Goal: Information Seeking & Learning: Learn about a topic

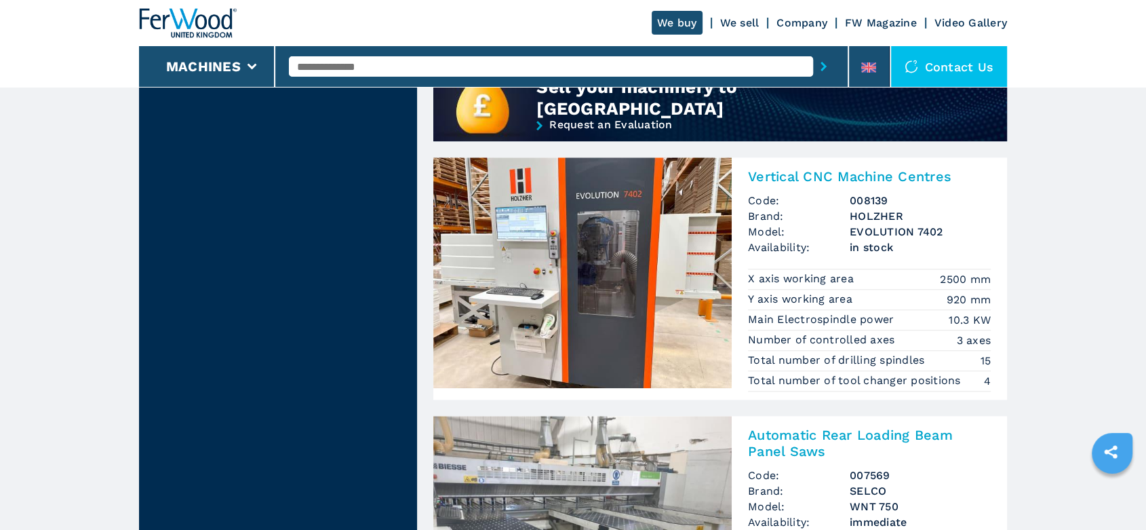
click at [224, 28] on img at bounding box center [188, 23] width 98 height 30
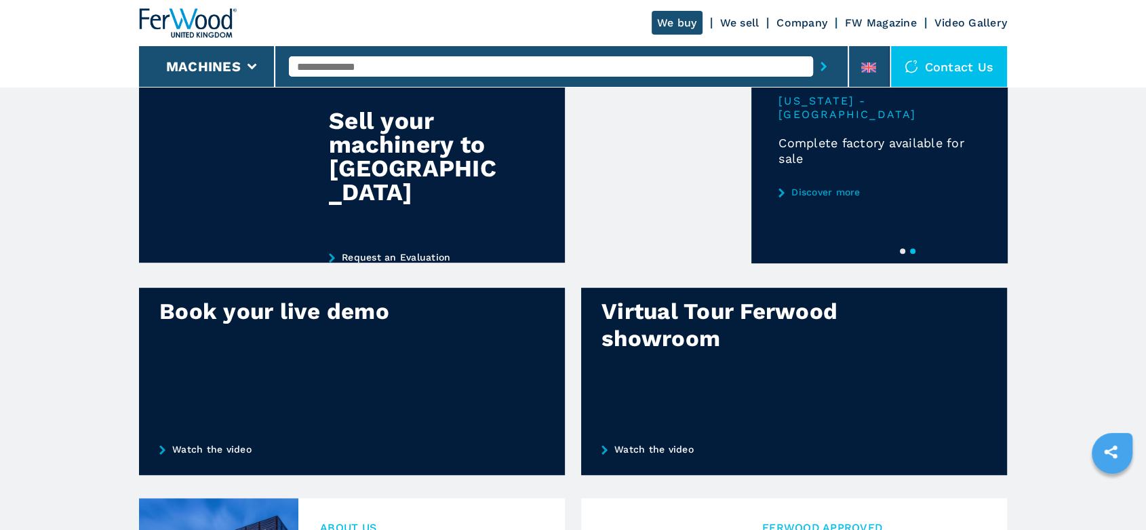
scroll to position [753, 0]
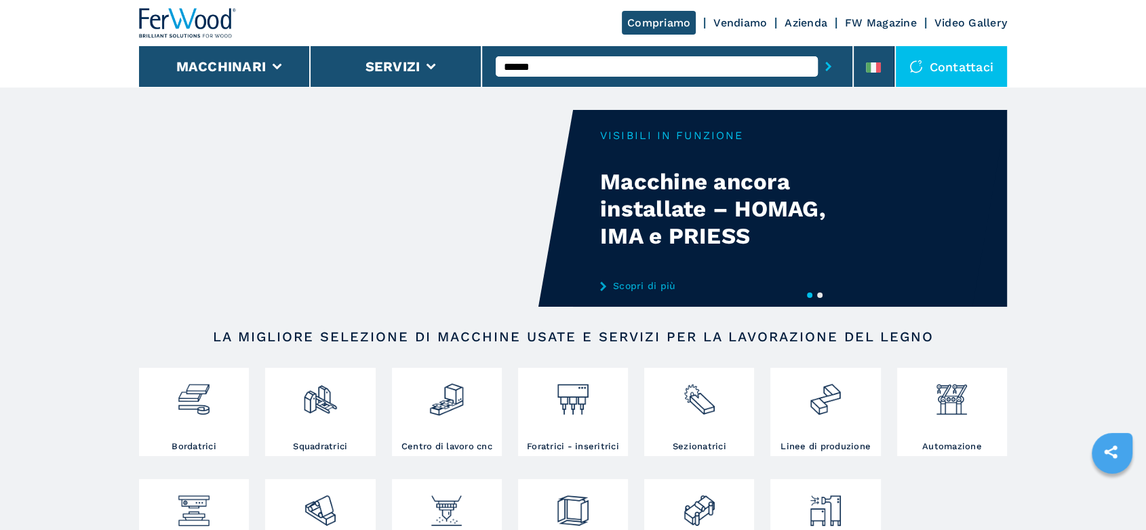
type input "******"
click at [818, 51] on button "submit-button" at bounding box center [828, 66] width 21 height 31
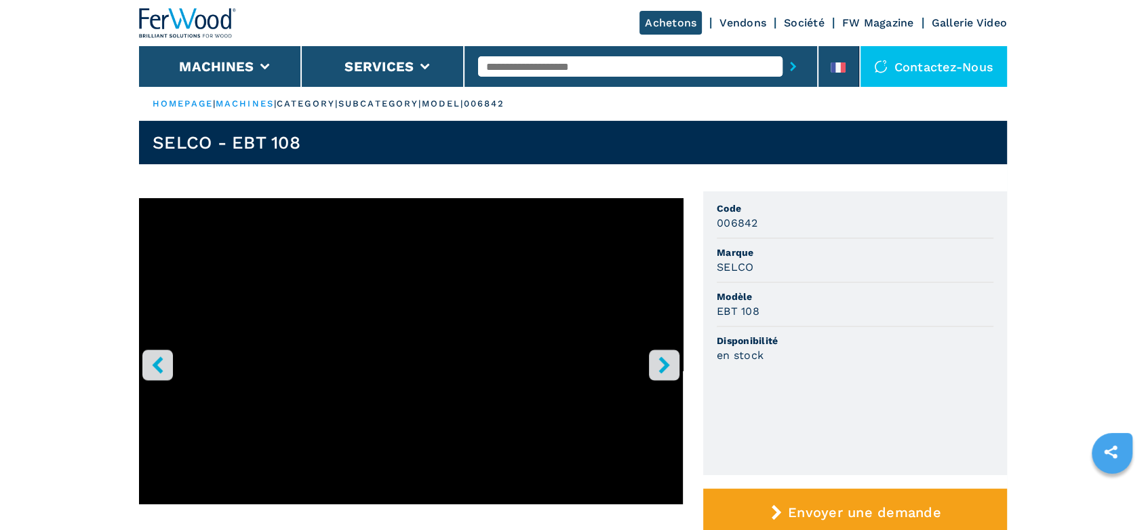
click at [667, 368] on icon "right-button" at bounding box center [664, 364] width 17 height 17
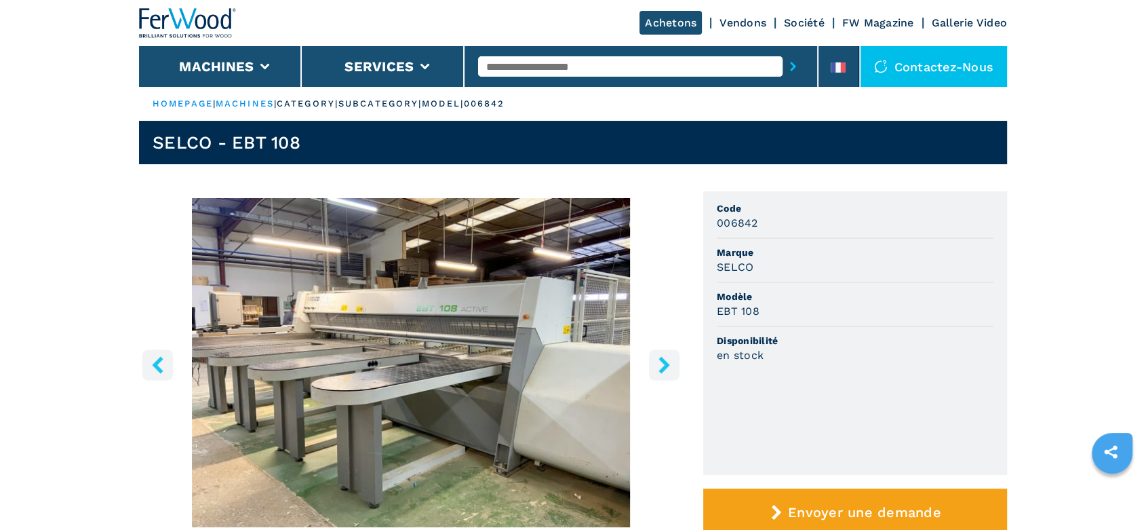
click at [667, 368] on icon "right-button" at bounding box center [664, 364] width 17 height 17
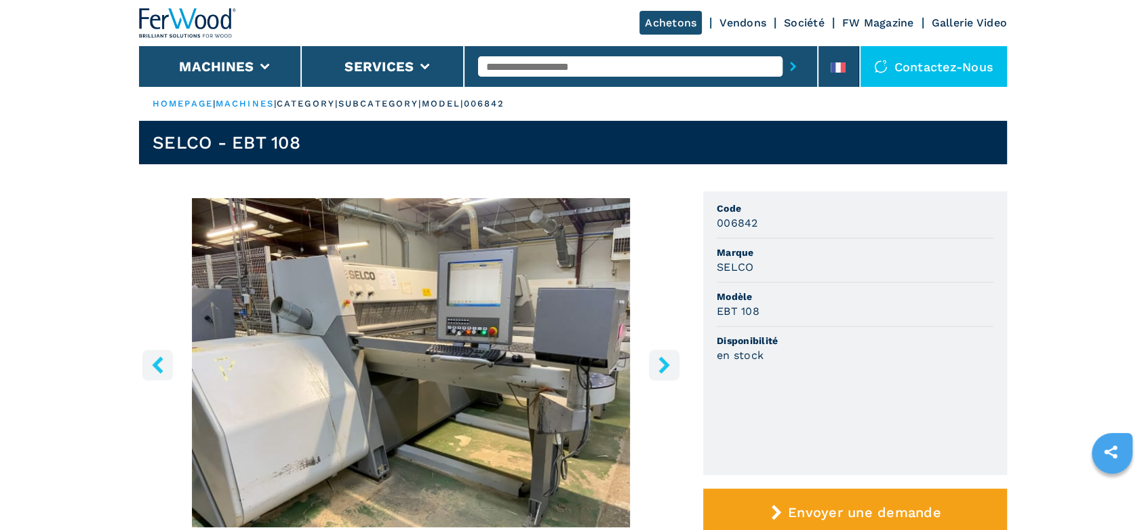
click at [667, 368] on icon "right-button" at bounding box center [664, 364] width 17 height 17
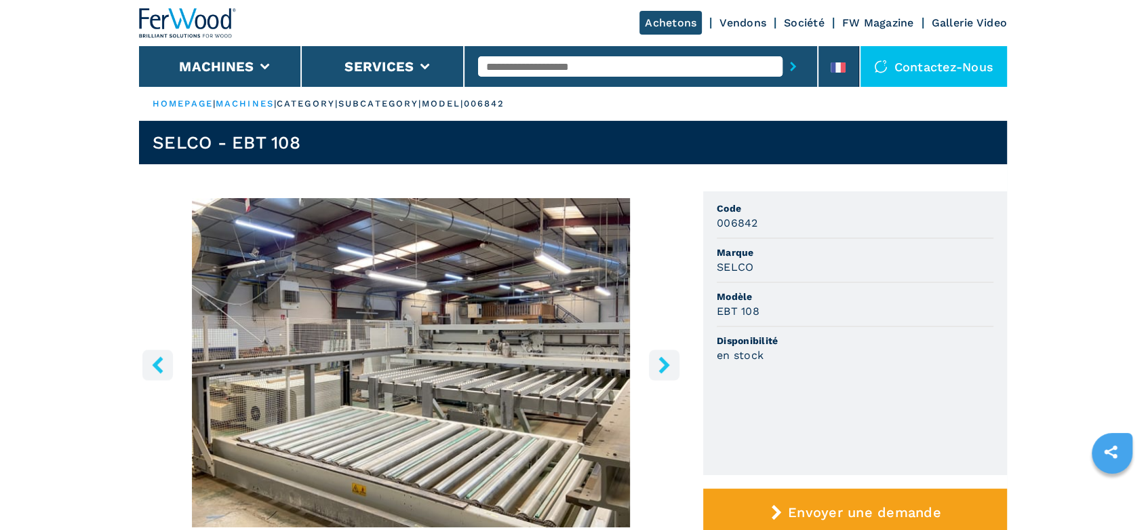
click at [667, 368] on icon "right-button" at bounding box center [664, 364] width 17 height 17
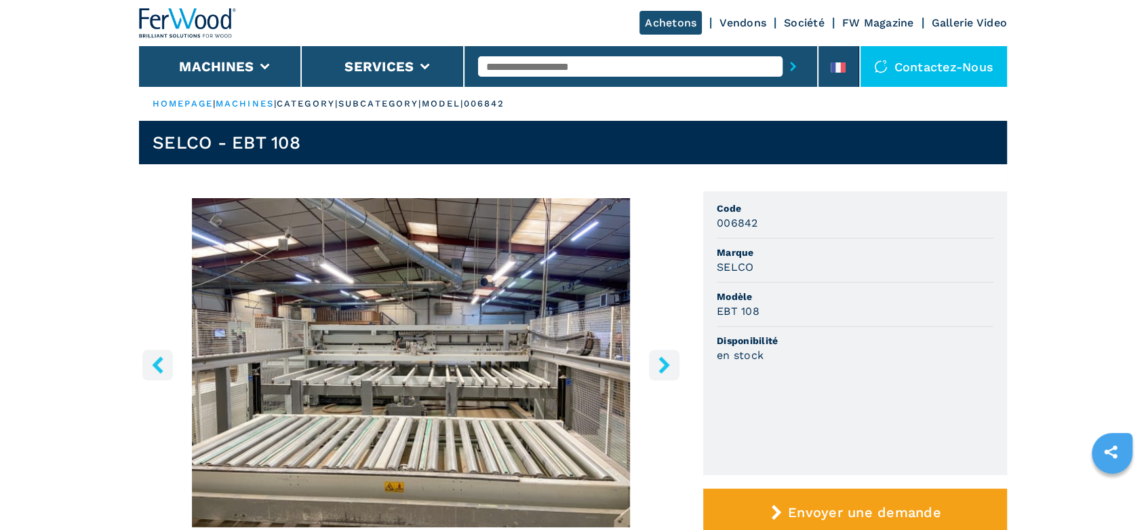
click at [667, 368] on icon "right-button" at bounding box center [664, 364] width 17 height 17
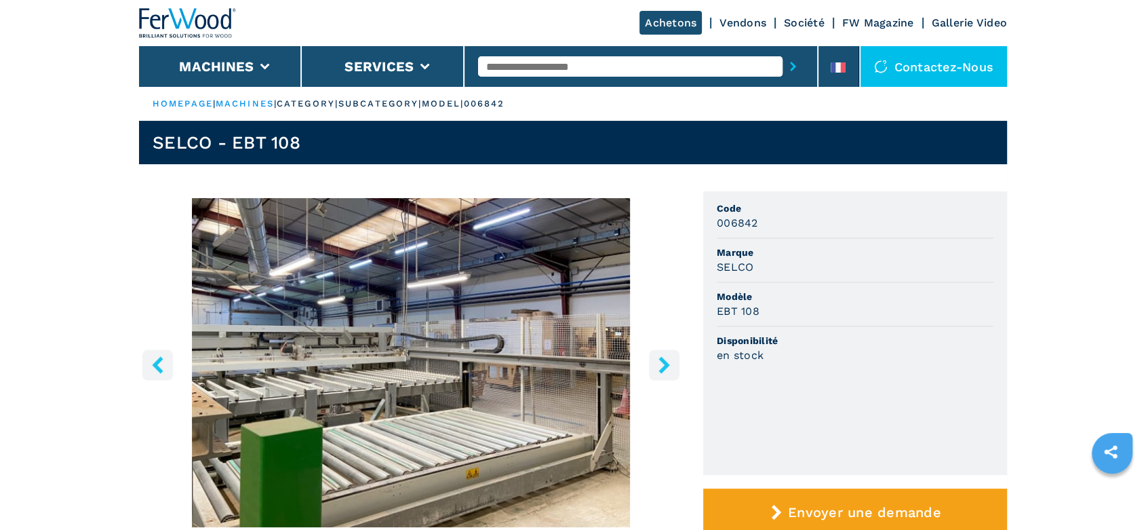
click at [667, 368] on icon "right-button" at bounding box center [664, 364] width 17 height 17
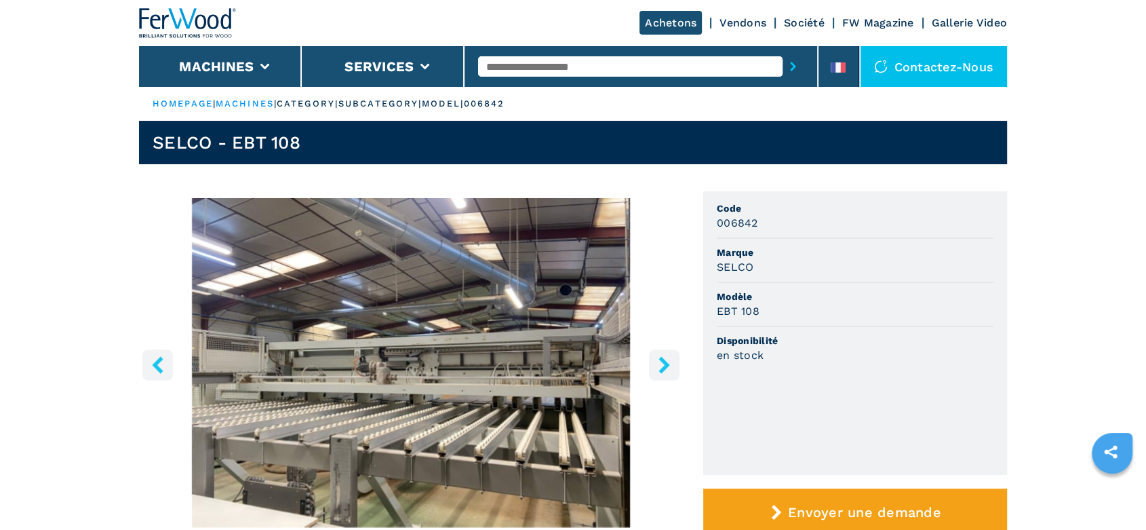
click at [667, 368] on icon "right-button" at bounding box center [664, 364] width 17 height 17
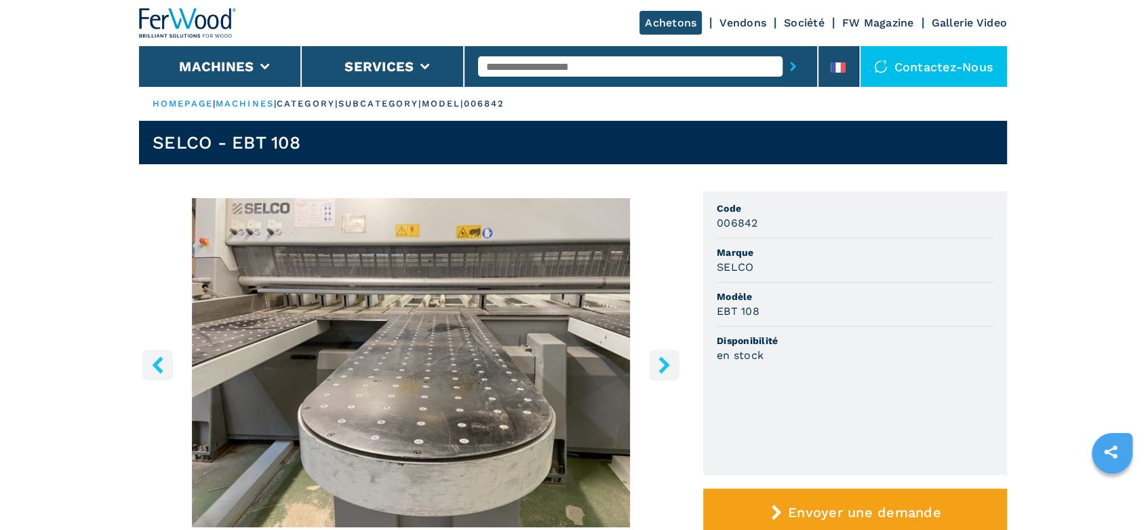
click at [667, 368] on icon "right-button" at bounding box center [664, 364] width 17 height 17
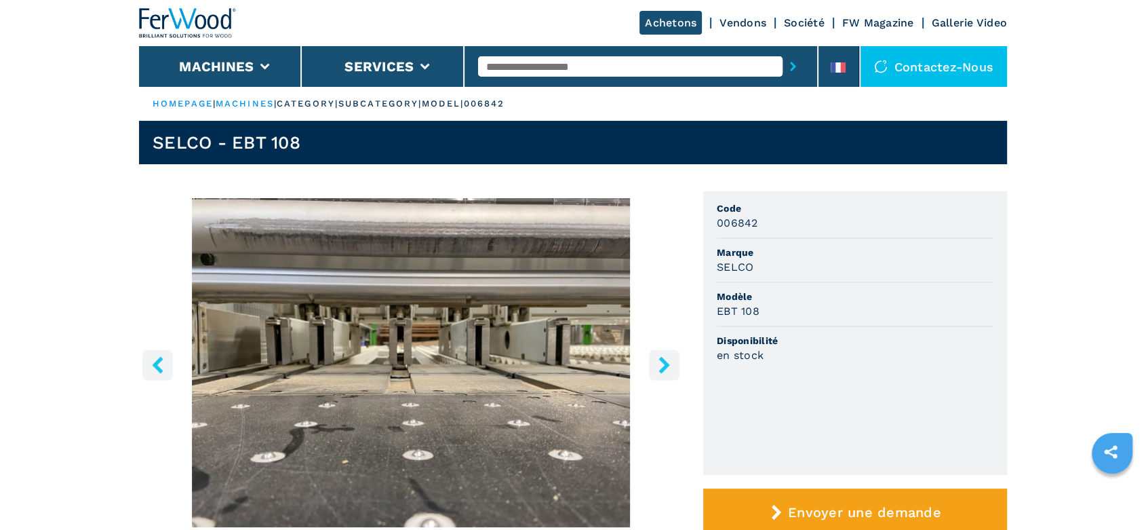
click at [667, 368] on icon "right-button" at bounding box center [664, 364] width 17 height 17
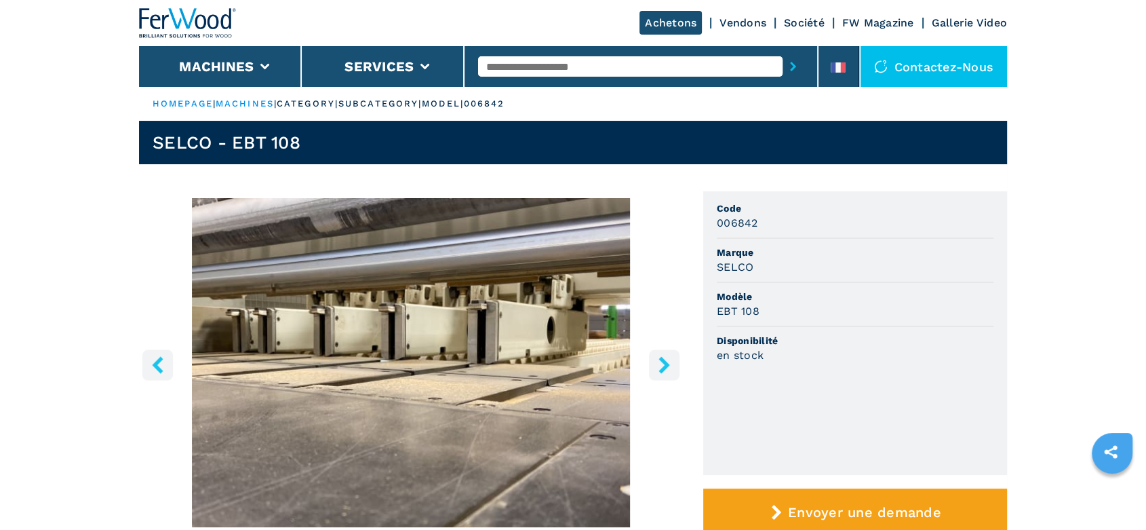
click at [667, 368] on icon "right-button" at bounding box center [664, 364] width 17 height 17
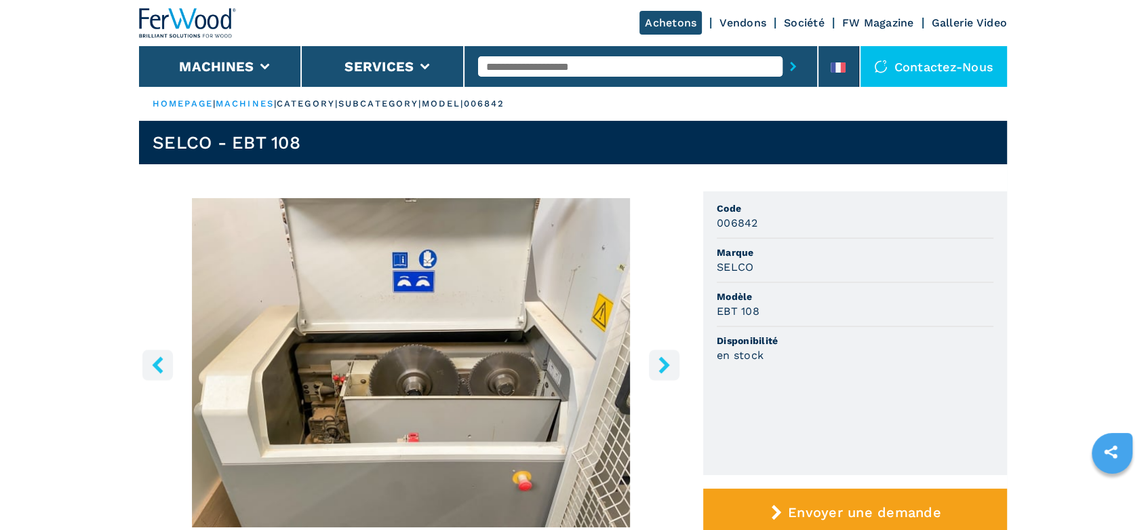
click at [667, 368] on icon "right-button" at bounding box center [664, 364] width 17 height 17
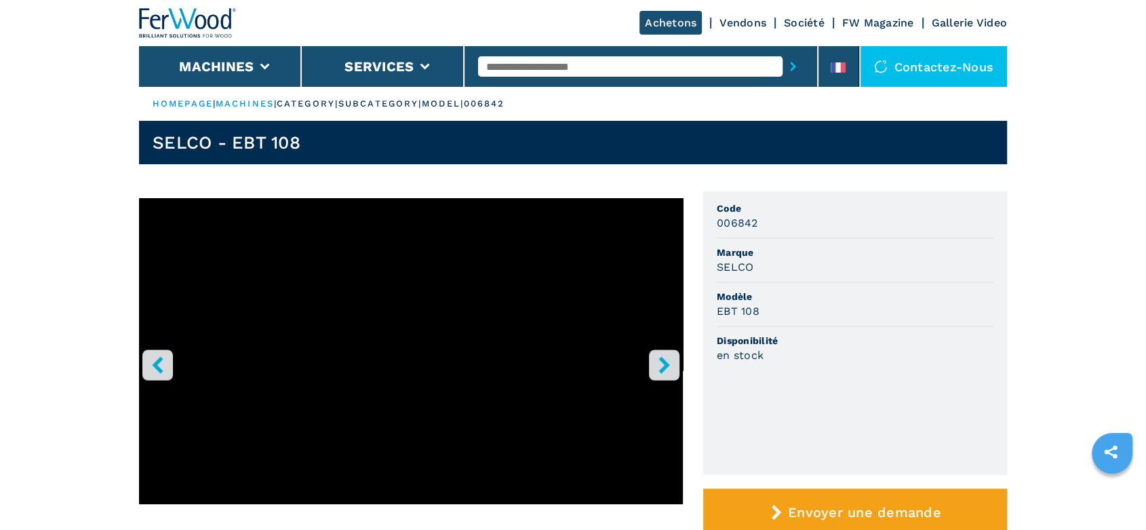
click at [667, 368] on icon "right-button" at bounding box center [664, 364] width 17 height 17
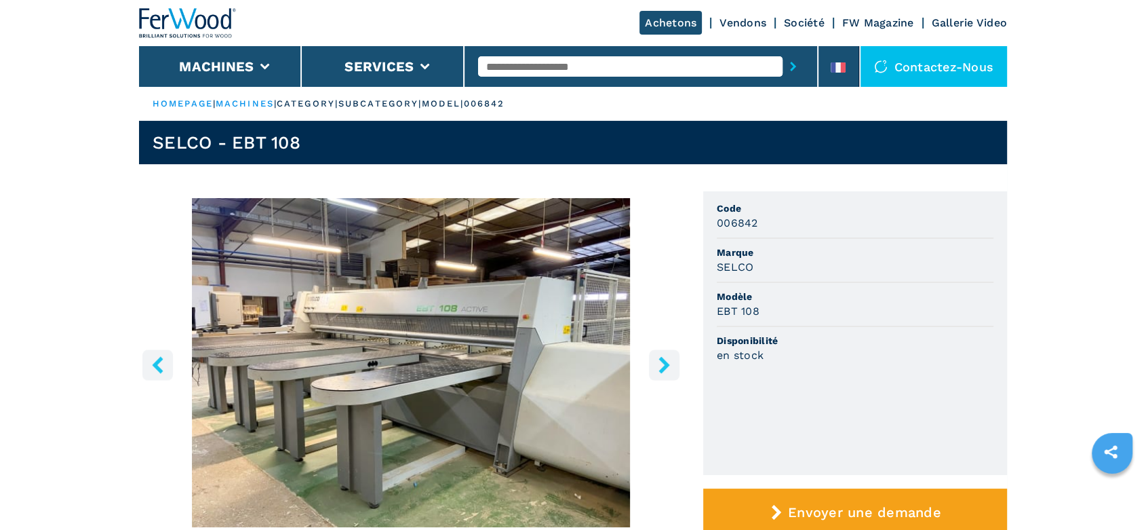
click at [667, 368] on icon "right-button" at bounding box center [664, 364] width 17 height 17
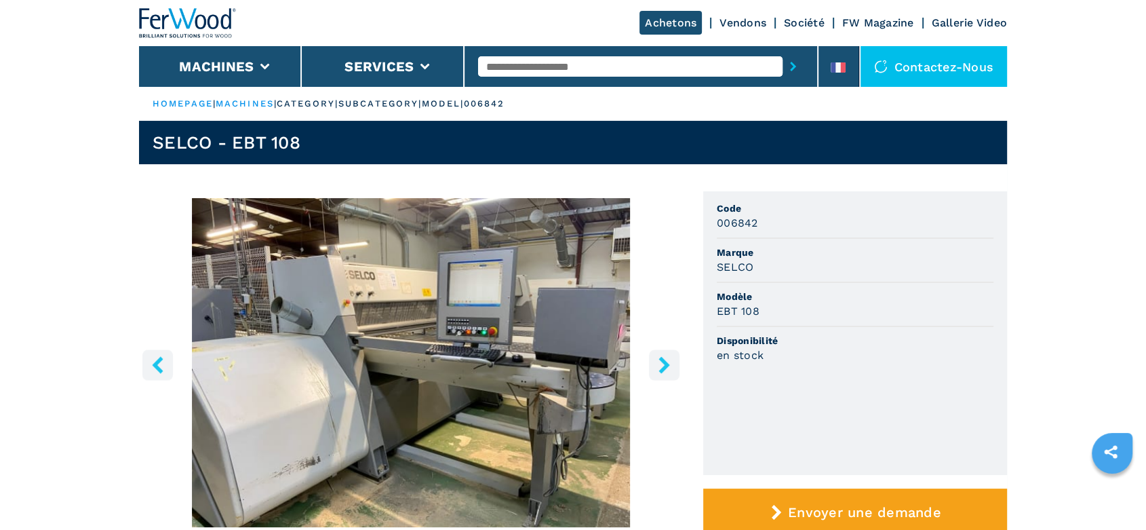
click at [667, 368] on icon "right-button" at bounding box center [664, 364] width 17 height 17
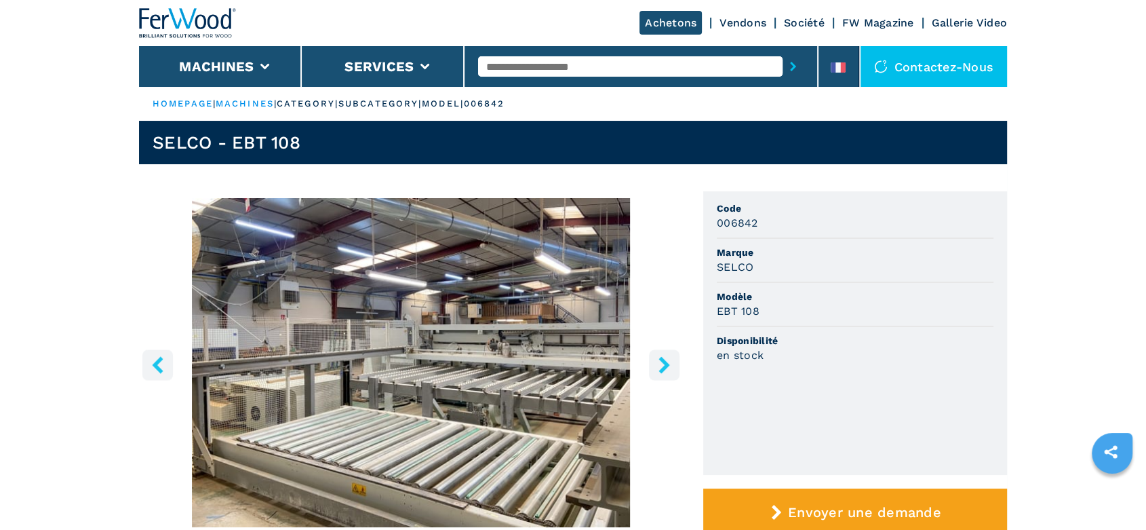
click at [667, 368] on icon "right-button" at bounding box center [664, 364] width 17 height 17
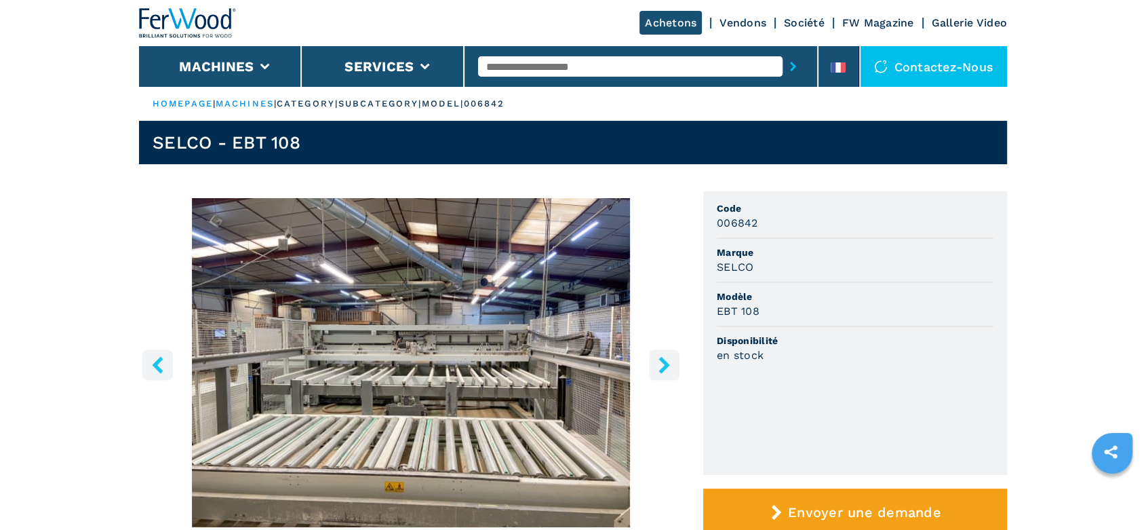
click at [667, 368] on icon "right-button" at bounding box center [664, 364] width 17 height 17
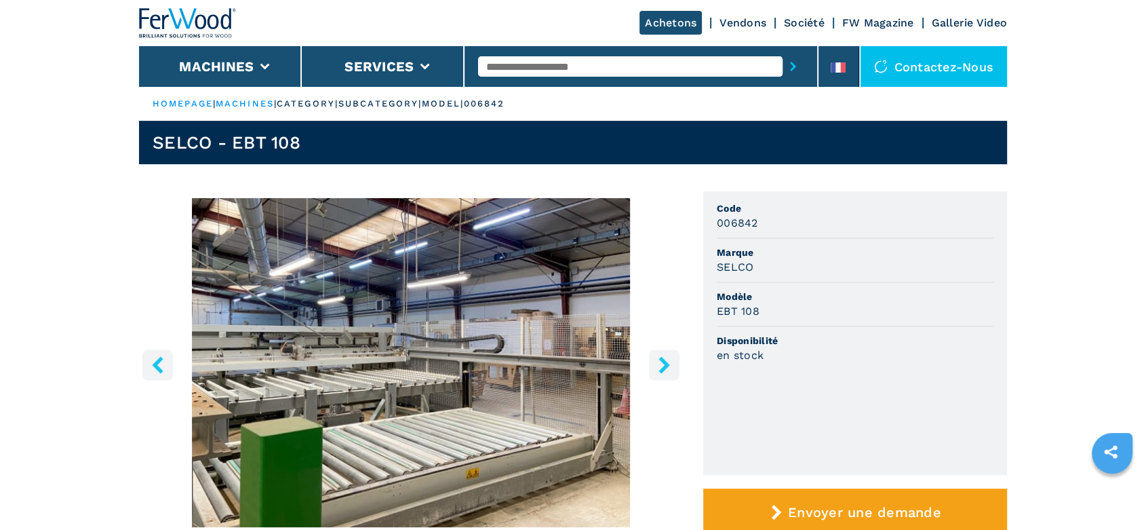
click at [667, 368] on icon "right-button" at bounding box center [664, 364] width 17 height 17
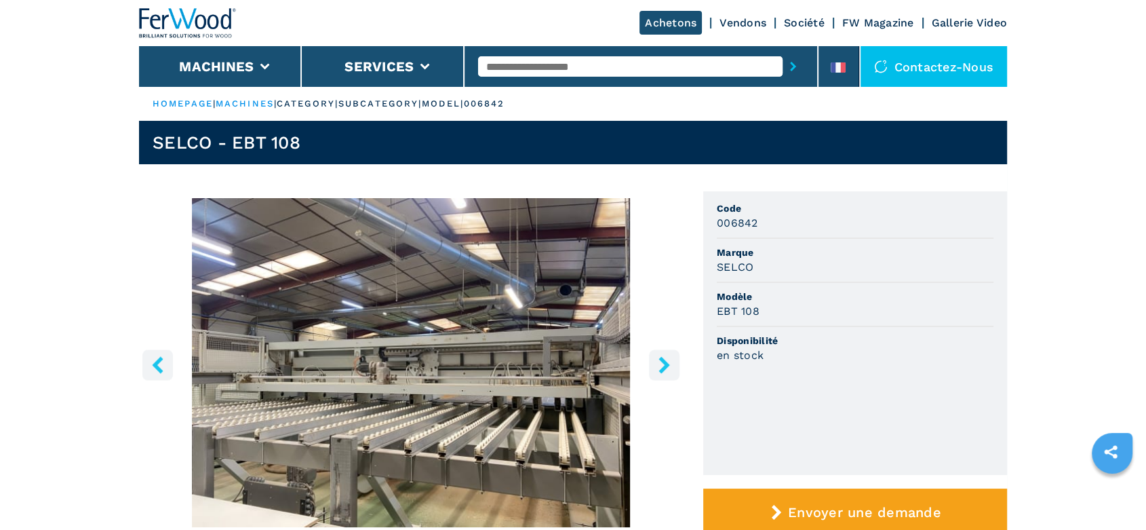
click at [667, 368] on icon "right-button" at bounding box center [664, 364] width 17 height 17
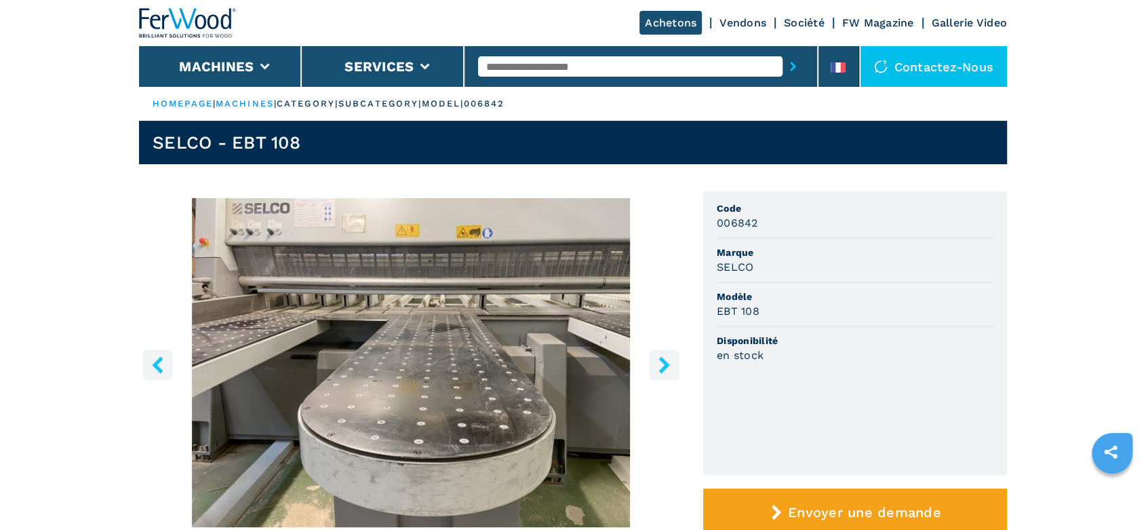
click at [667, 368] on icon "right-button" at bounding box center [664, 364] width 17 height 17
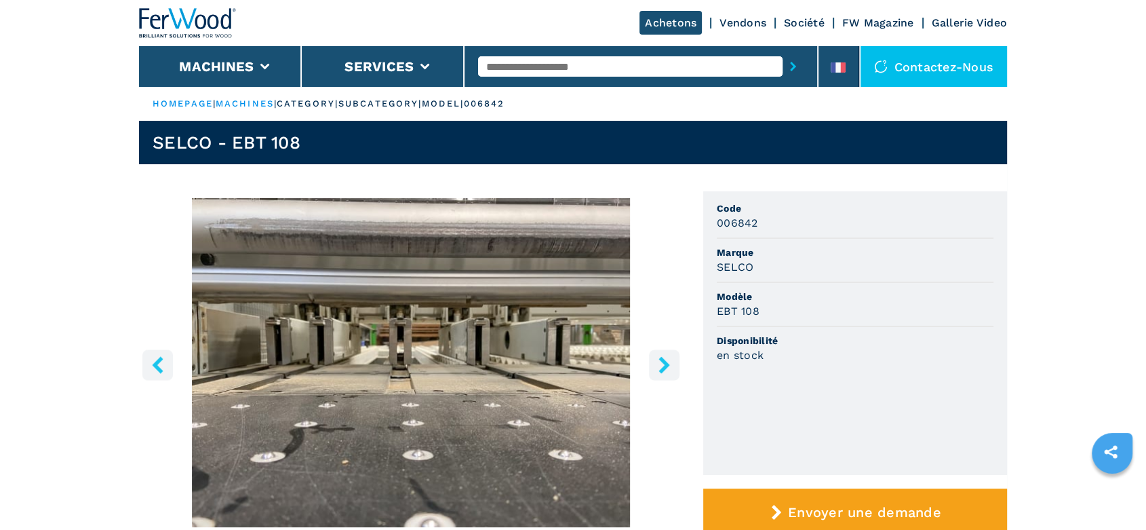
click at [667, 368] on icon "right-button" at bounding box center [664, 364] width 17 height 17
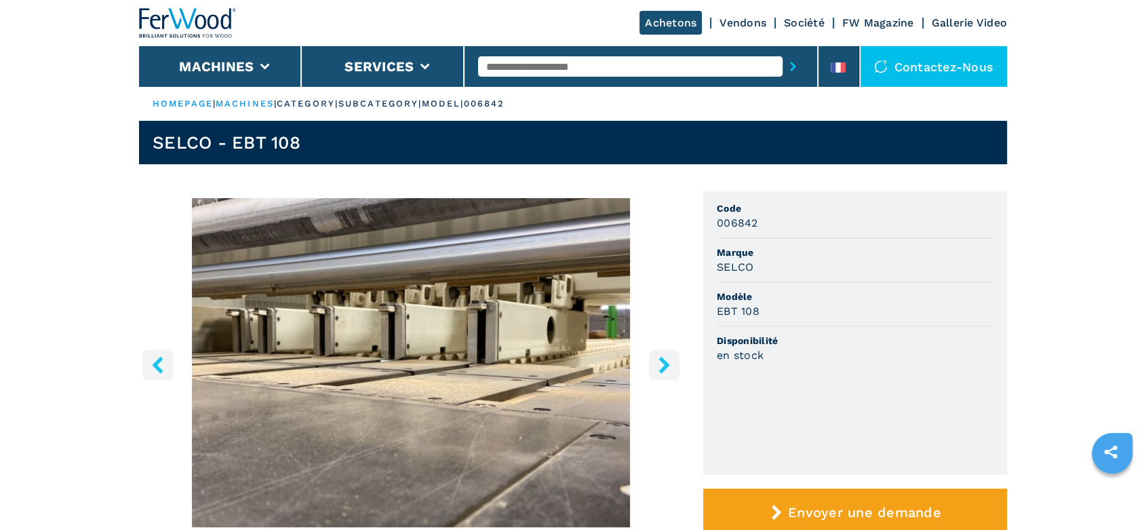
click at [667, 368] on icon "right-button" at bounding box center [664, 364] width 17 height 17
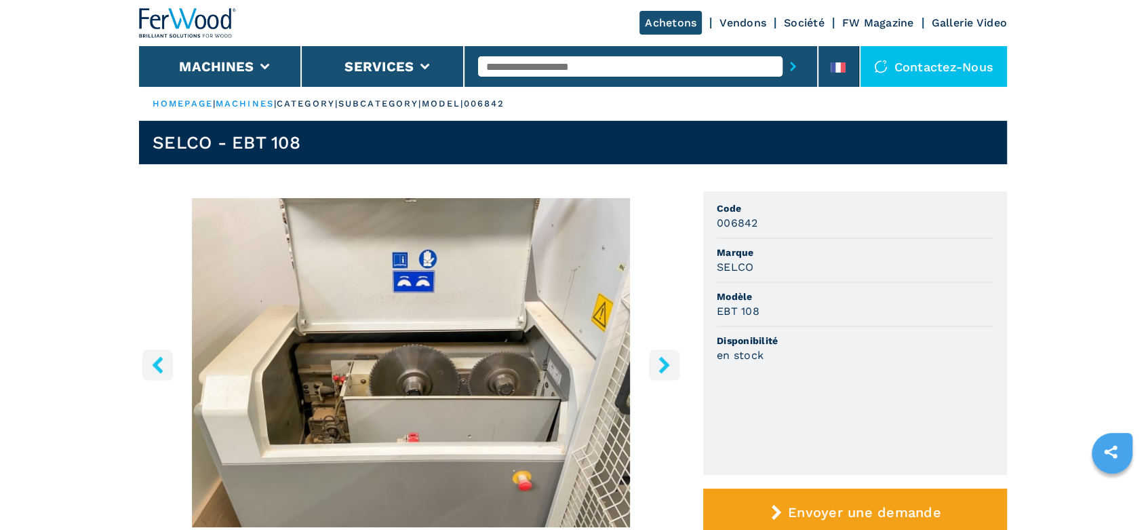
click at [667, 368] on icon "right-button" at bounding box center [664, 364] width 17 height 17
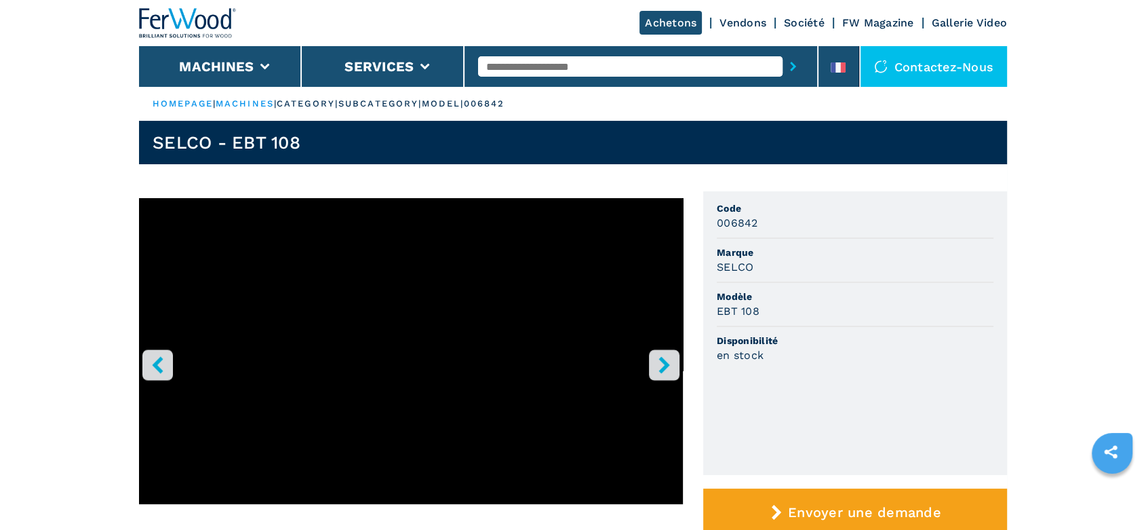
click at [157, 366] on icon "left-button" at bounding box center [157, 364] width 11 height 17
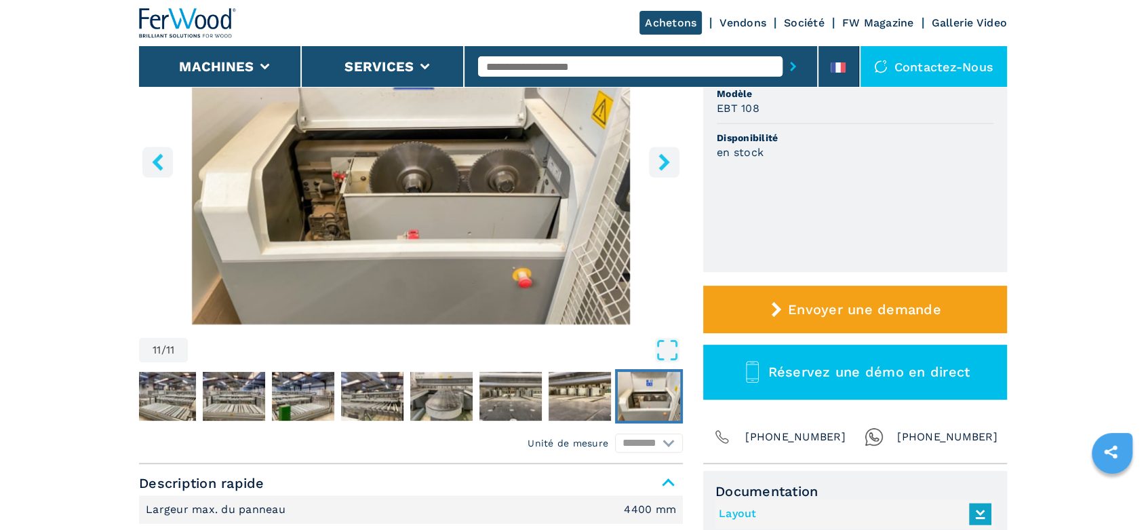
scroll to position [452, 0]
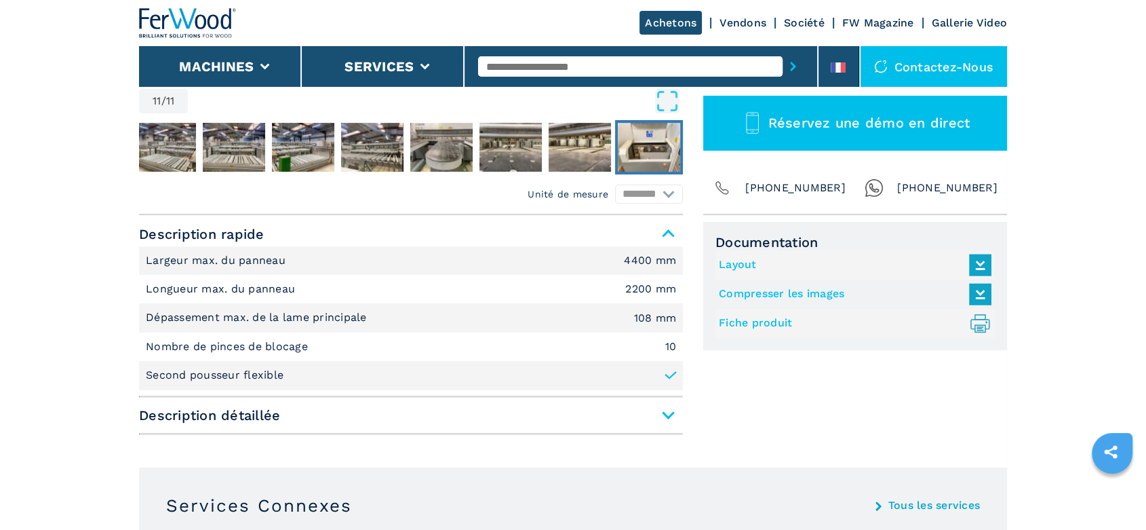
click at [551, 412] on span "Description détaillée" at bounding box center [411, 415] width 544 height 24
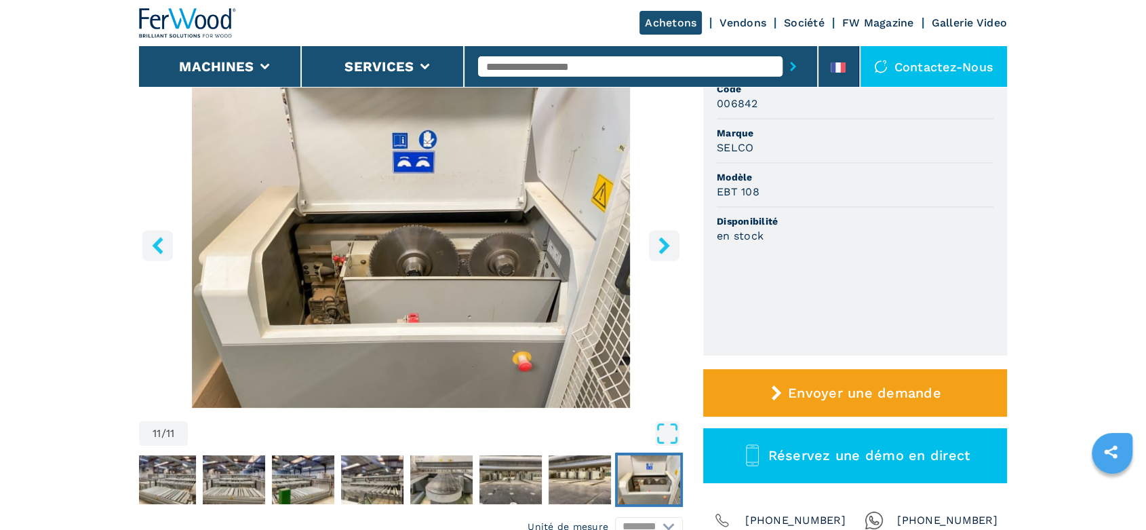
scroll to position [115, 0]
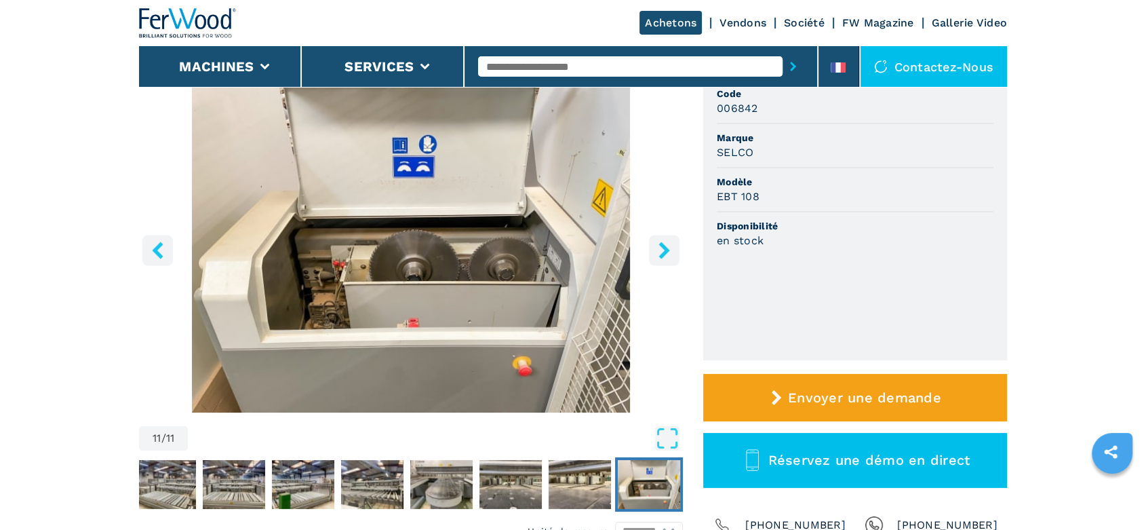
click at [658, 247] on icon "right-button" at bounding box center [664, 249] width 17 height 17
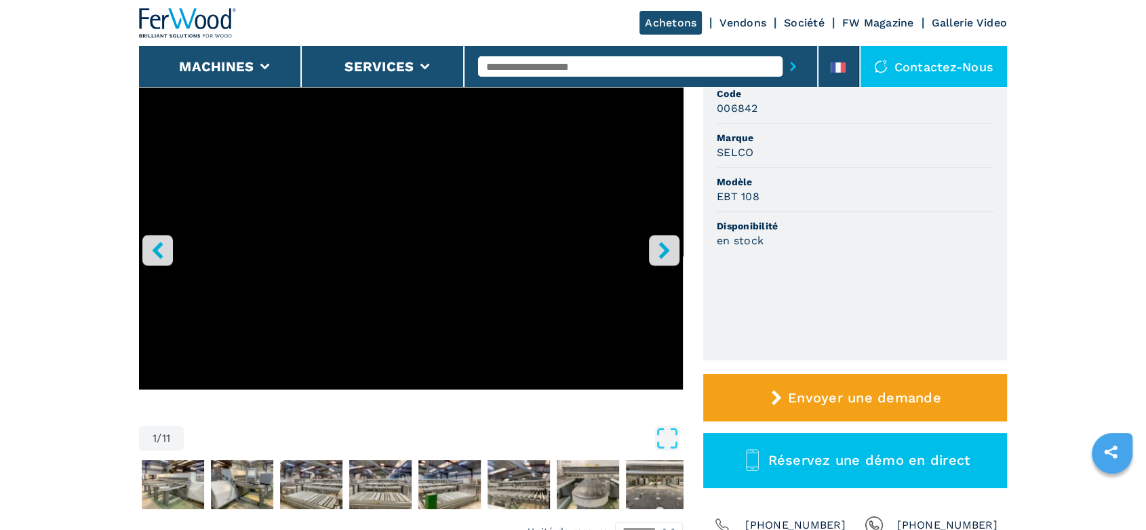
click at [658, 247] on icon "right-button" at bounding box center [664, 249] width 17 height 17
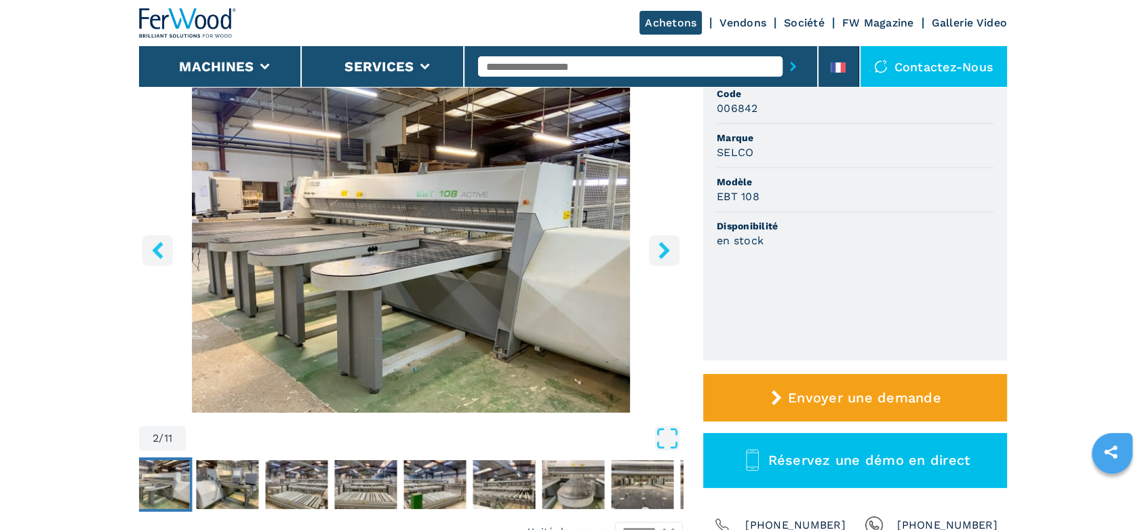
click at [658, 247] on icon "right-button" at bounding box center [664, 249] width 17 height 17
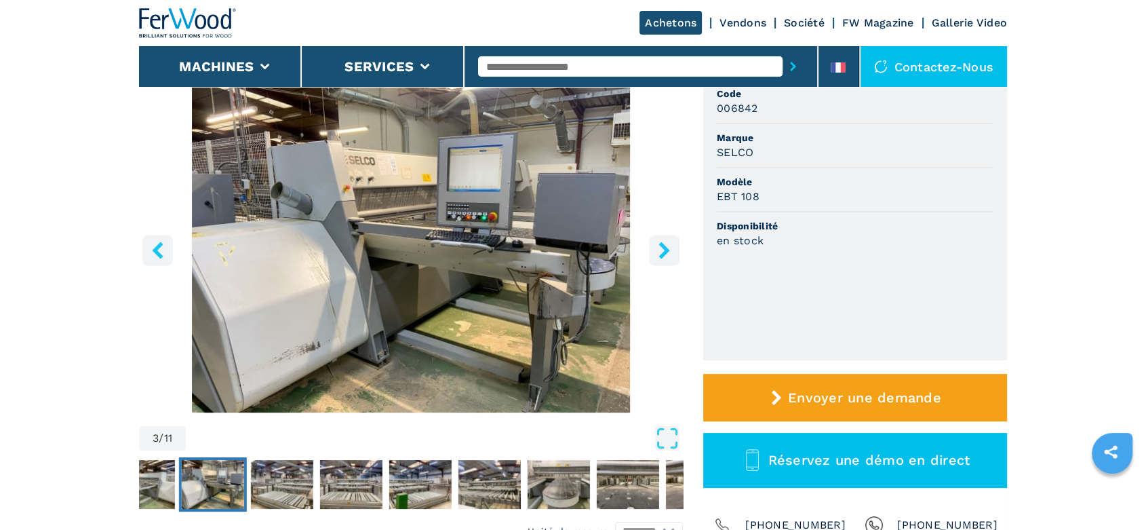
click at [658, 247] on icon "right-button" at bounding box center [664, 249] width 17 height 17
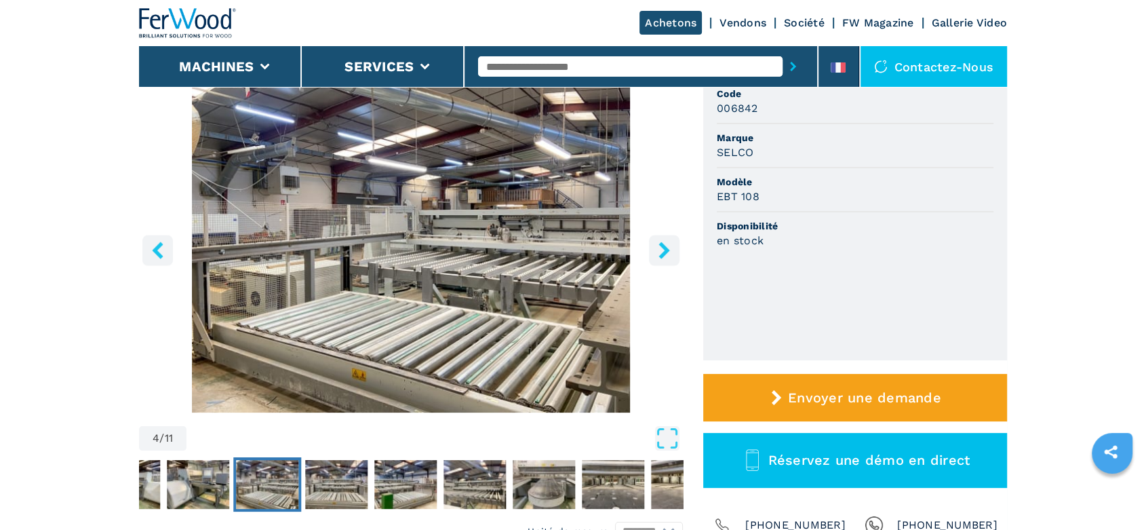
click at [658, 247] on icon "right-button" at bounding box center [664, 249] width 17 height 17
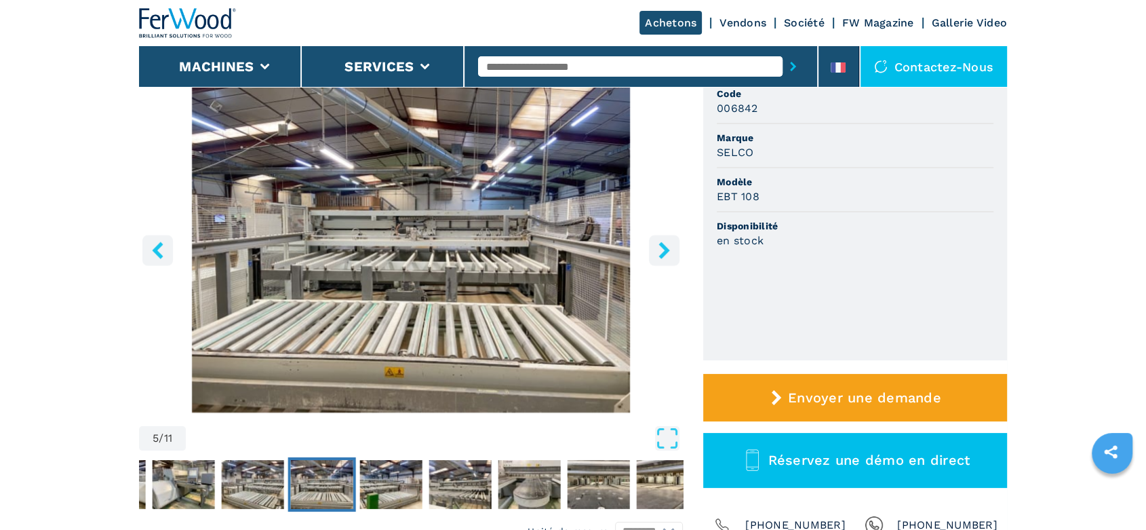
click at [658, 247] on icon "right-button" at bounding box center [664, 249] width 17 height 17
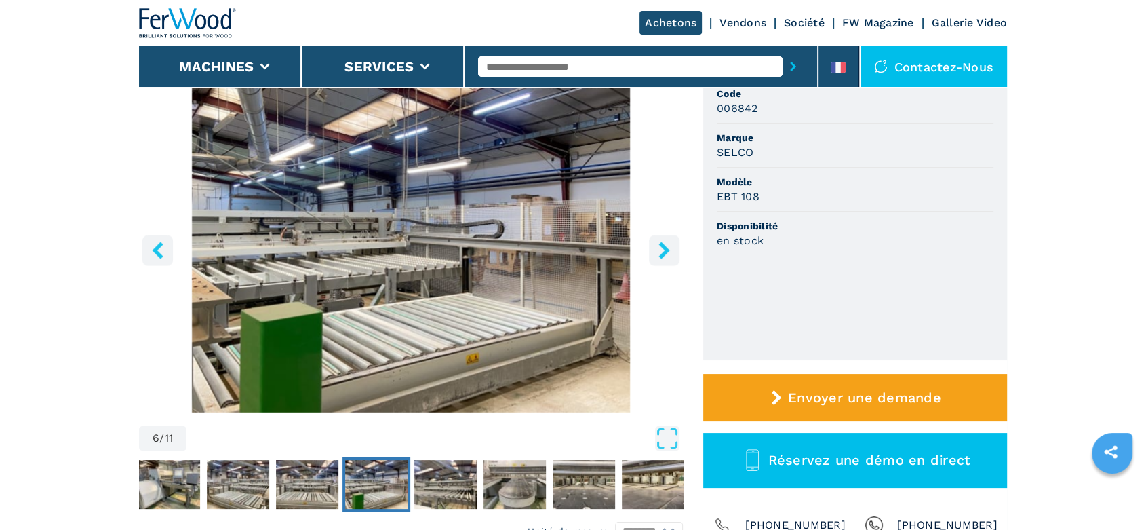
click at [658, 247] on icon "right-button" at bounding box center [664, 249] width 17 height 17
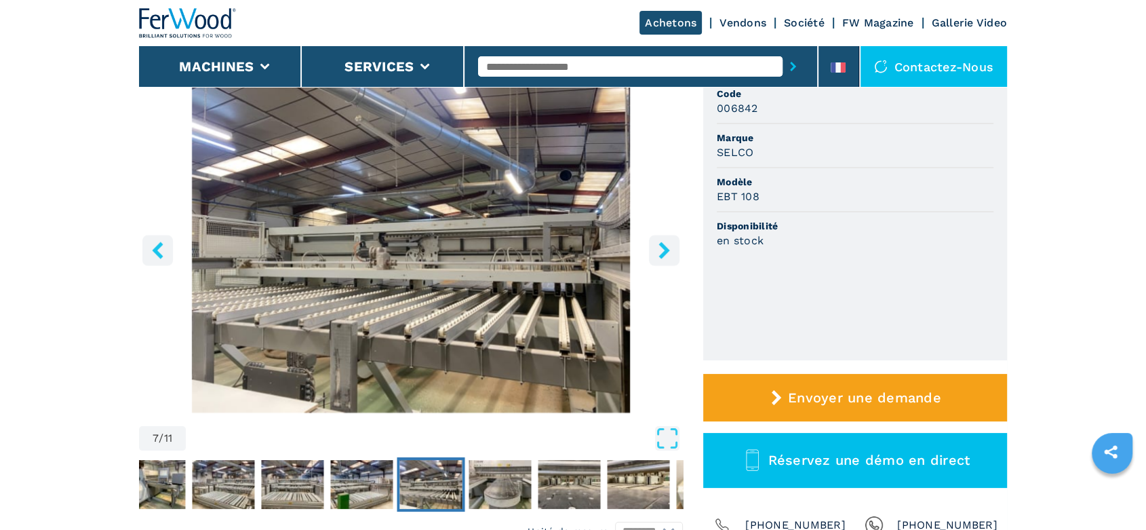
click at [658, 247] on icon "right-button" at bounding box center [664, 249] width 17 height 17
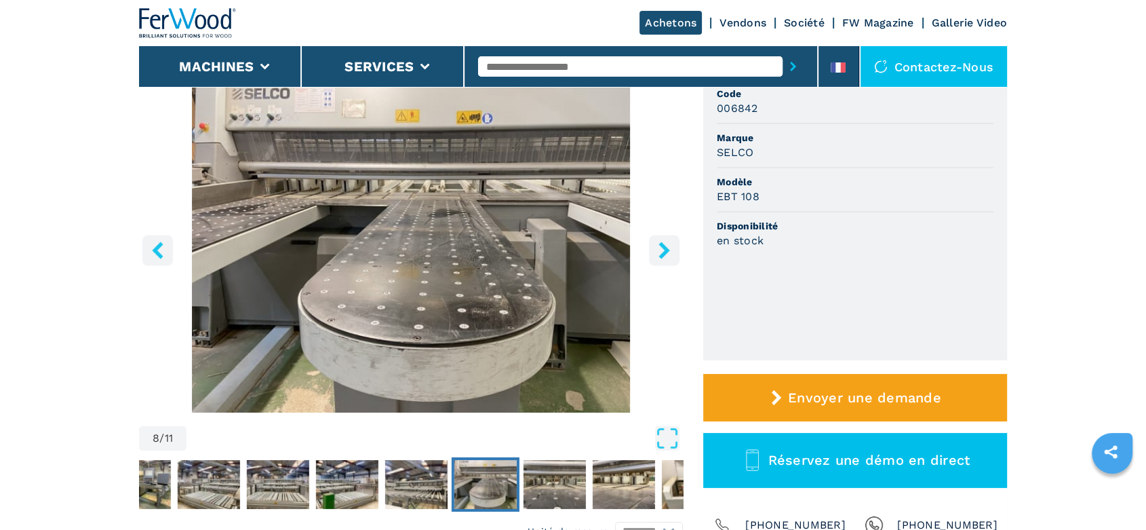
click at [658, 247] on icon "right-button" at bounding box center [664, 249] width 17 height 17
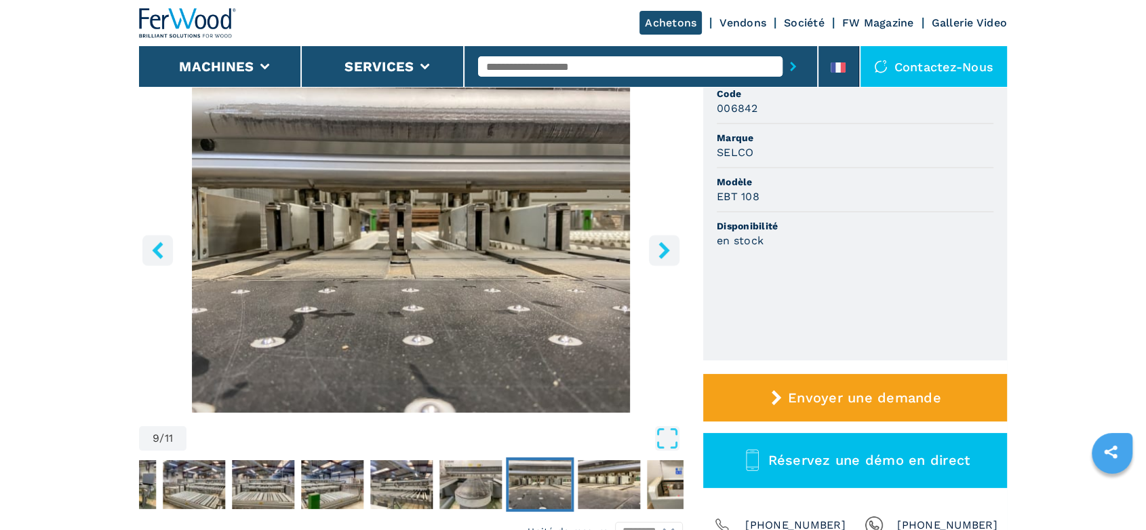
click at [658, 247] on icon "right-button" at bounding box center [664, 249] width 17 height 17
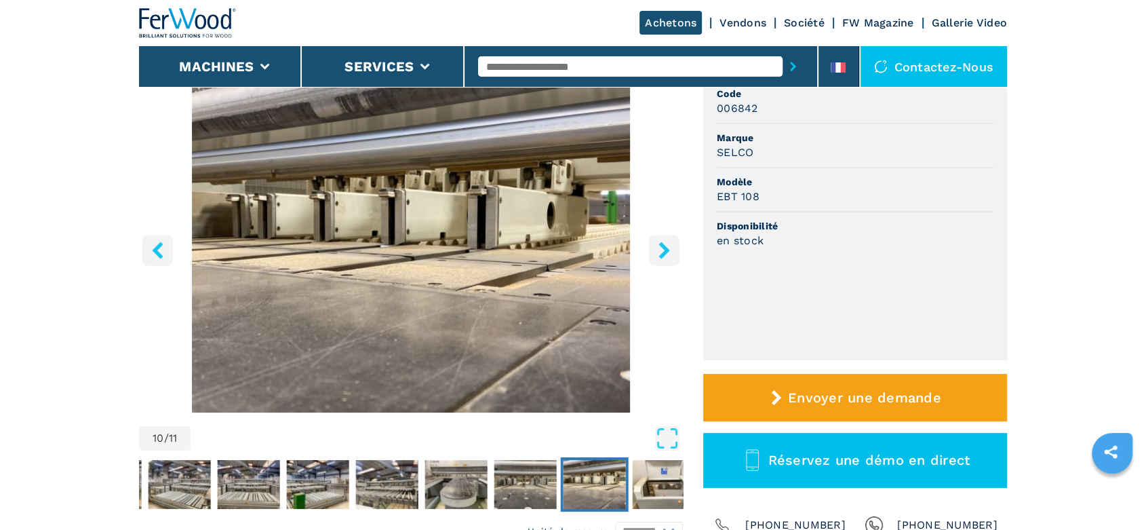
click at [658, 247] on icon "right-button" at bounding box center [664, 249] width 17 height 17
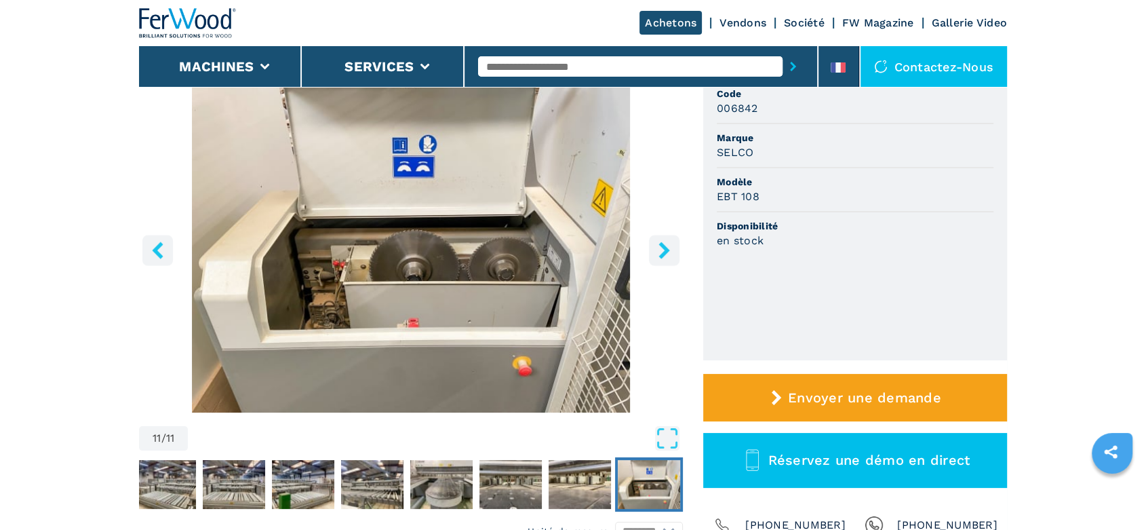
click at [658, 247] on icon "right-button" at bounding box center [664, 249] width 17 height 17
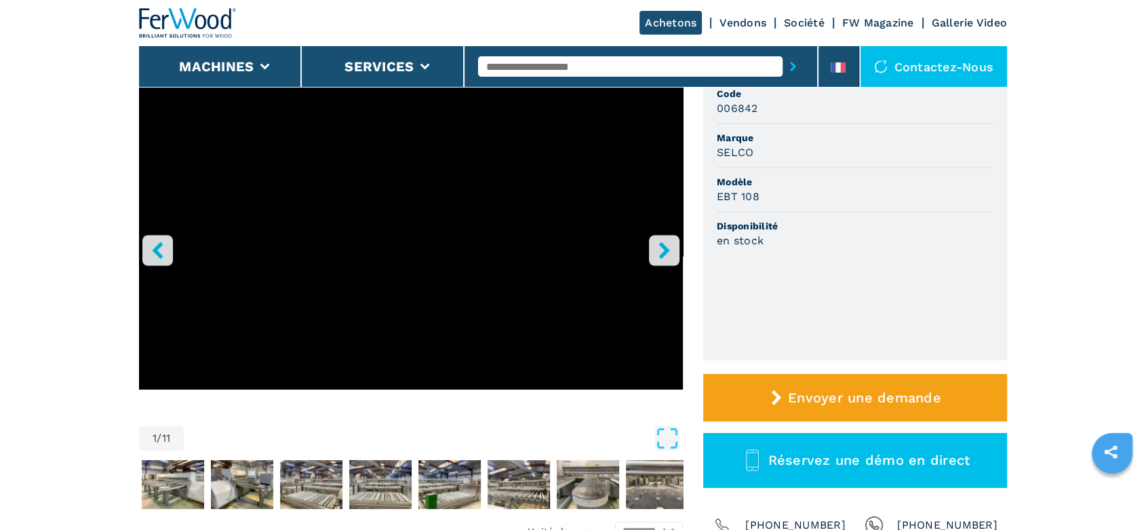
click at [658, 247] on icon "right-button" at bounding box center [664, 249] width 17 height 17
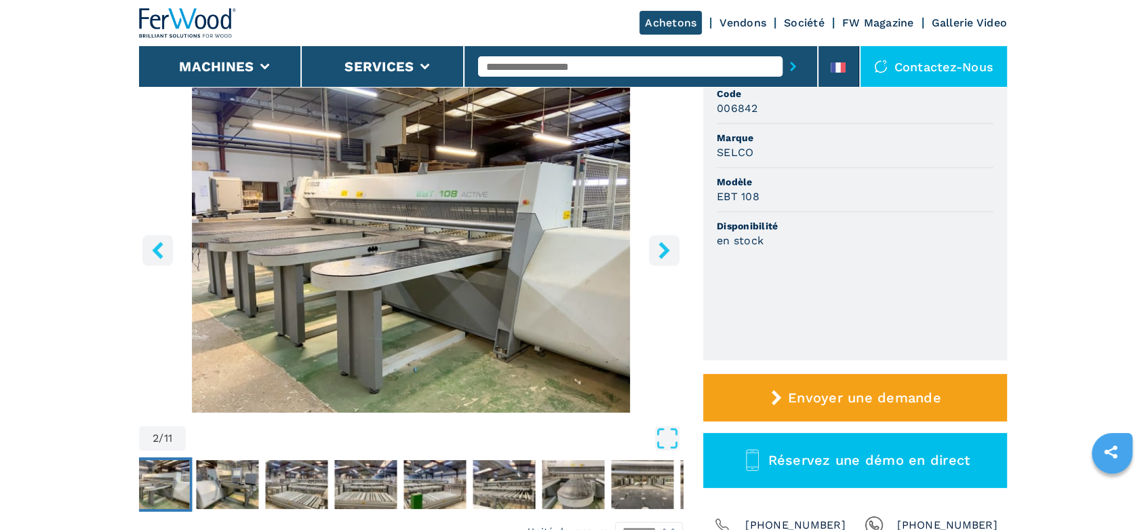
click at [658, 247] on icon "right-button" at bounding box center [664, 249] width 17 height 17
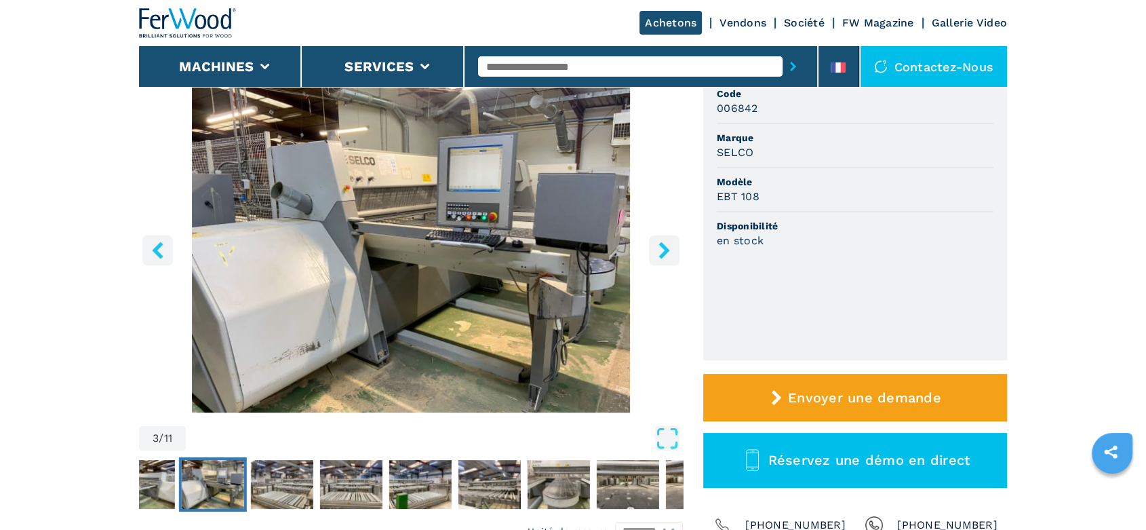
click at [658, 247] on icon "right-button" at bounding box center [664, 249] width 17 height 17
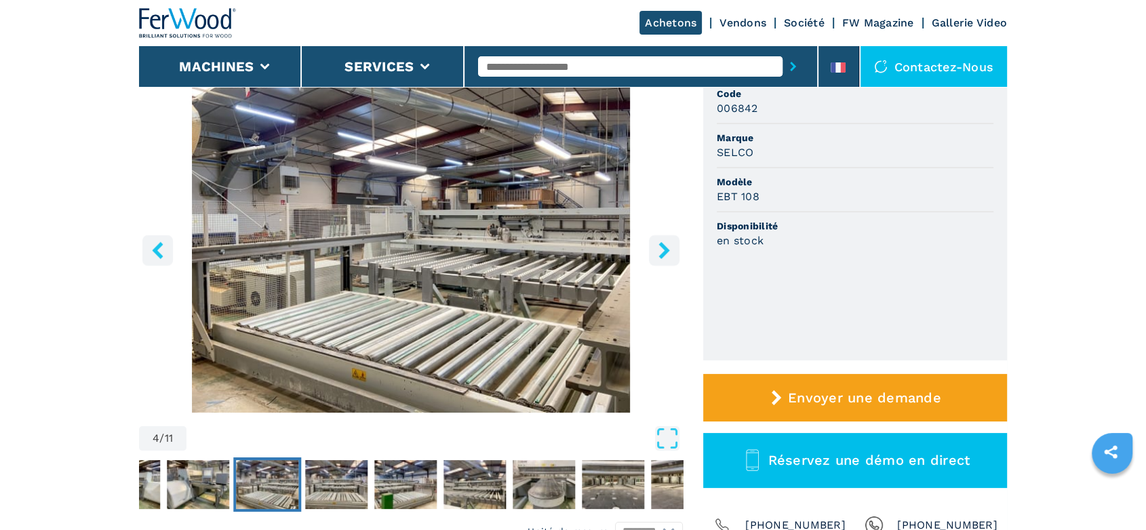
click at [658, 247] on icon "right-button" at bounding box center [664, 249] width 17 height 17
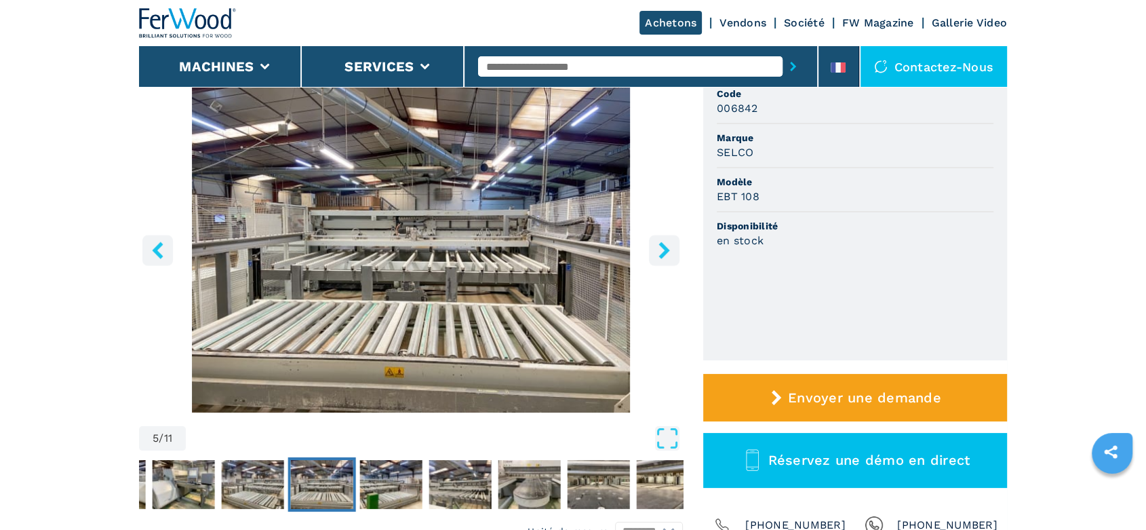
click at [658, 247] on icon "right-button" at bounding box center [664, 249] width 17 height 17
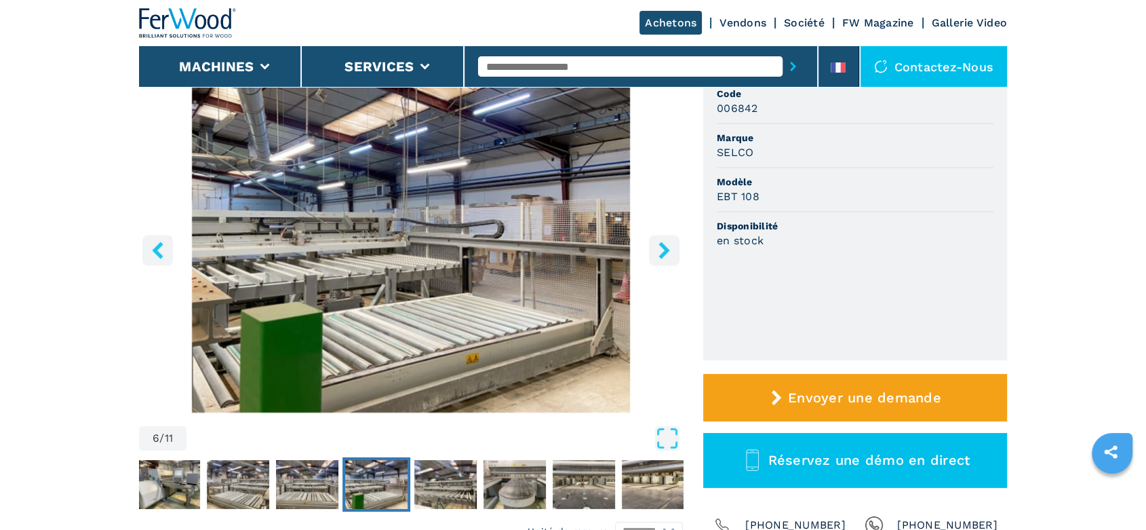
click at [658, 247] on icon "right-button" at bounding box center [664, 249] width 17 height 17
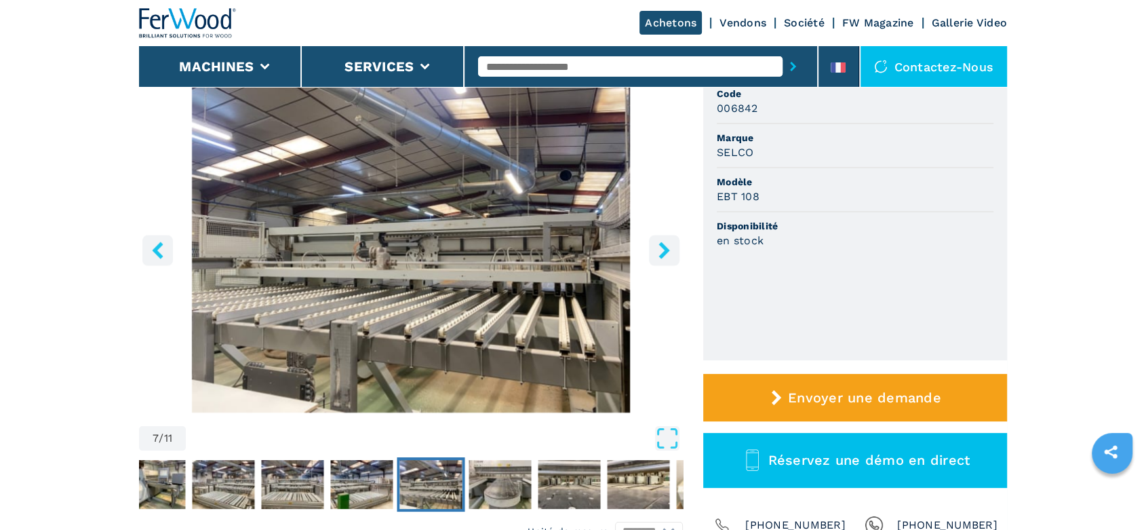
click at [658, 247] on icon "right-button" at bounding box center [664, 249] width 17 height 17
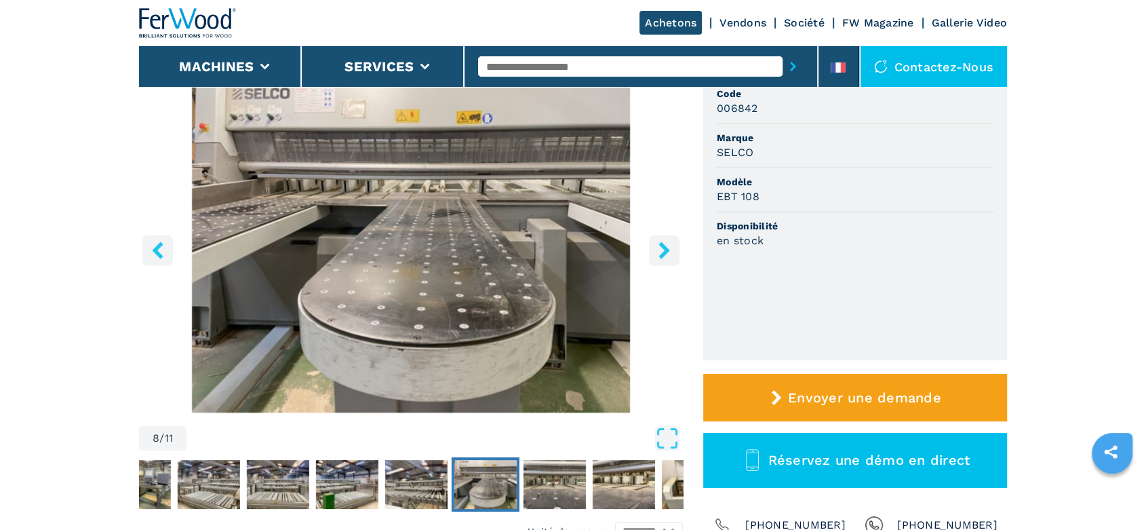
click at [658, 247] on icon "right-button" at bounding box center [664, 249] width 17 height 17
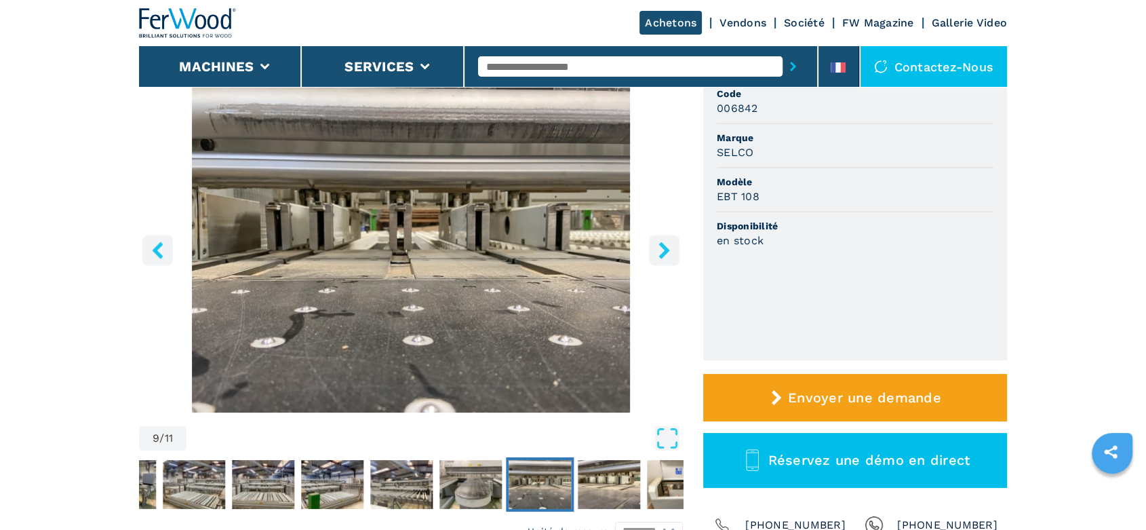
click at [662, 237] on button "right-button" at bounding box center [664, 250] width 31 height 31
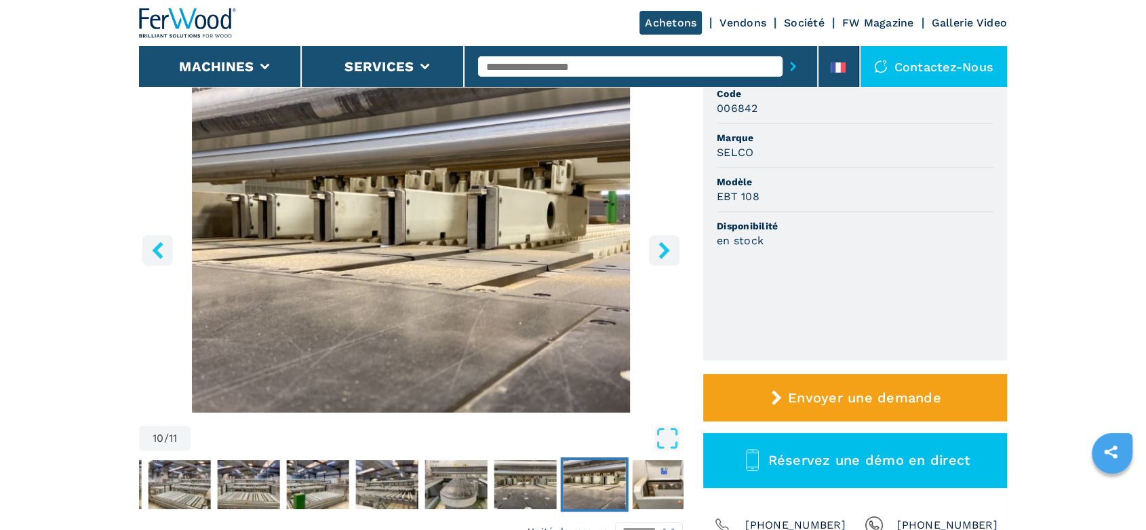
click at [662, 237] on button "right-button" at bounding box center [664, 250] width 31 height 31
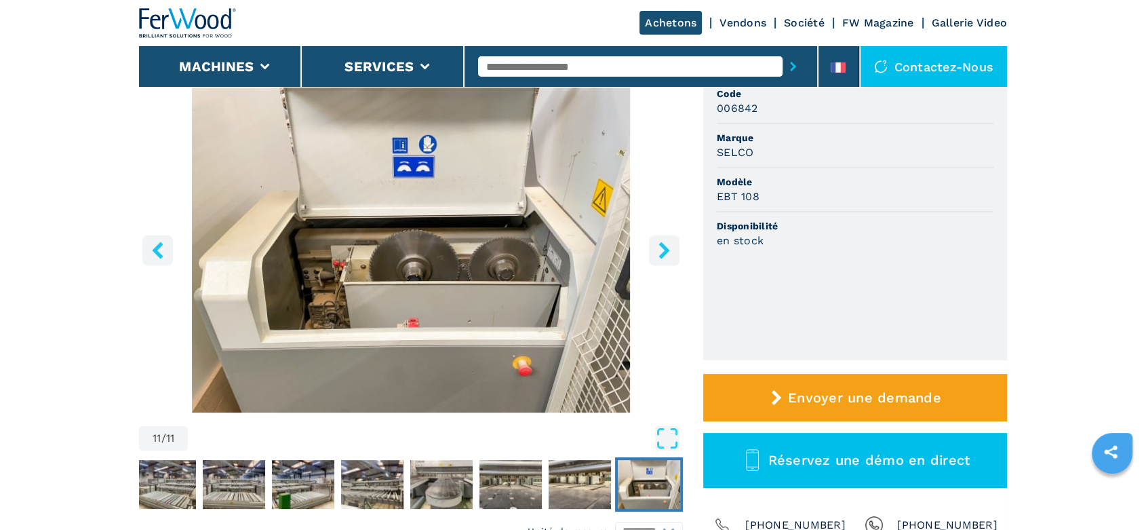
click at [662, 237] on button "right-button" at bounding box center [664, 250] width 31 height 31
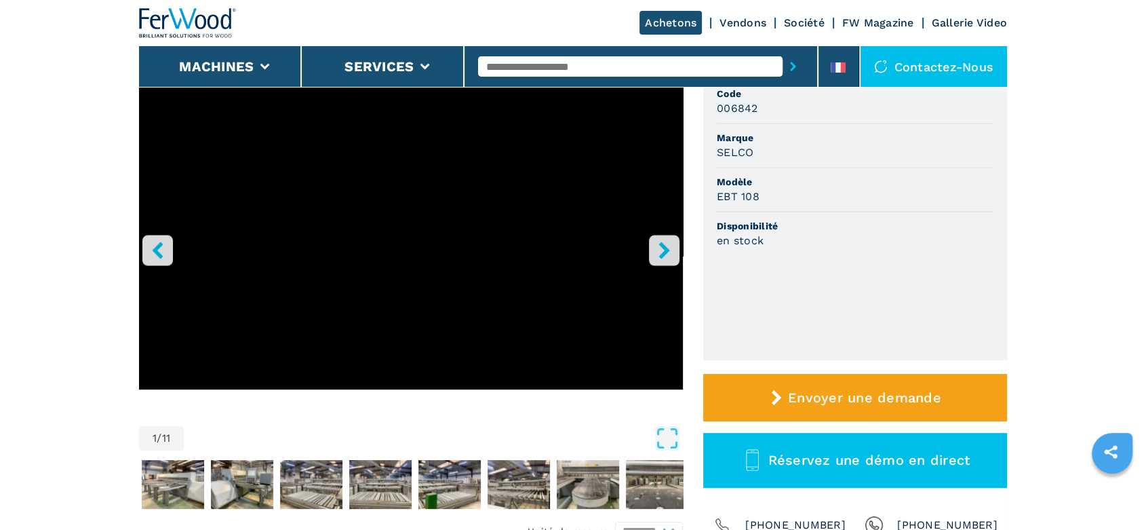
click at [662, 237] on button "right-button" at bounding box center [664, 250] width 31 height 31
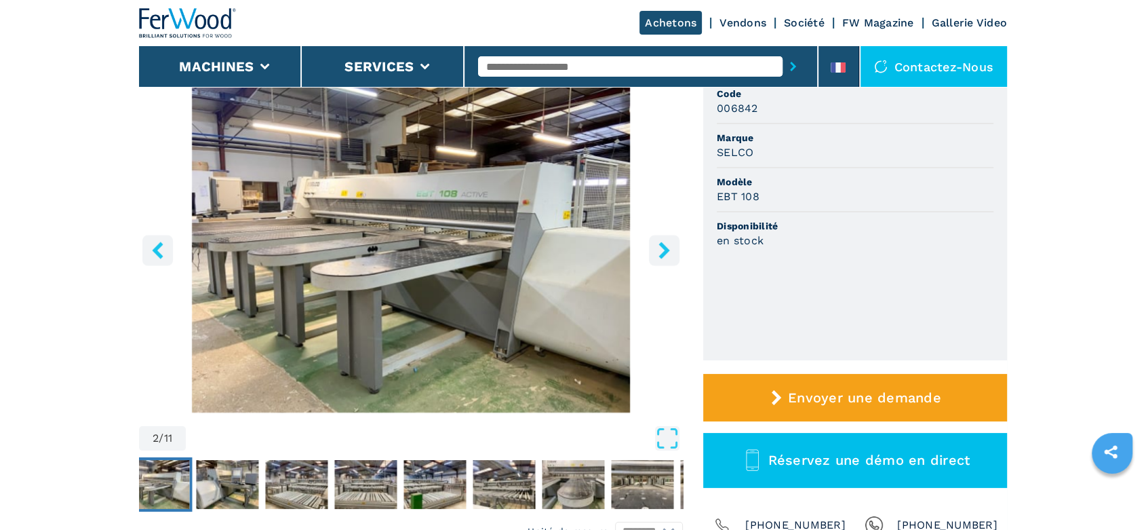
click at [662, 237] on button "right-button" at bounding box center [664, 250] width 31 height 31
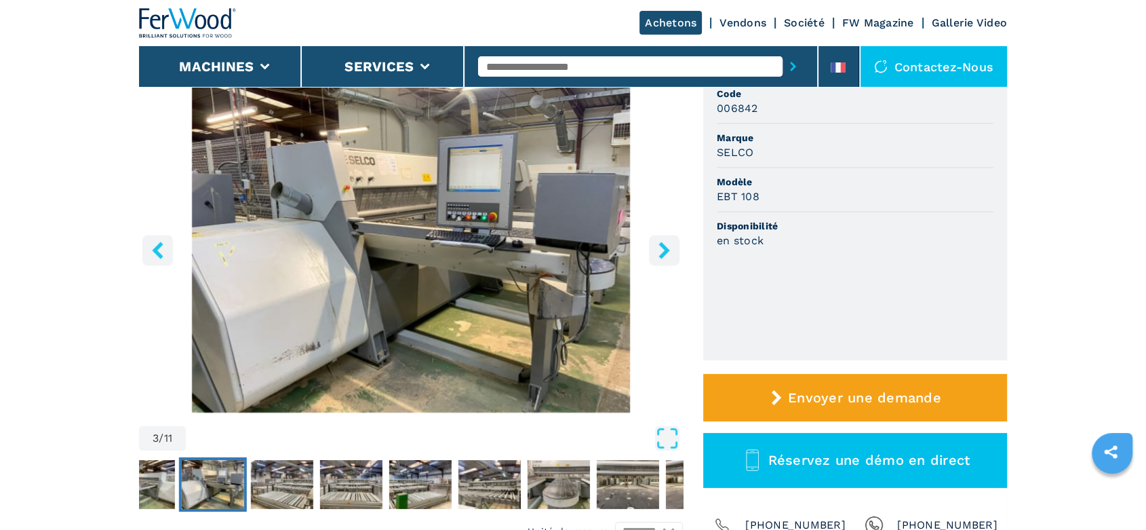
click at [662, 237] on button "right-button" at bounding box center [664, 250] width 31 height 31
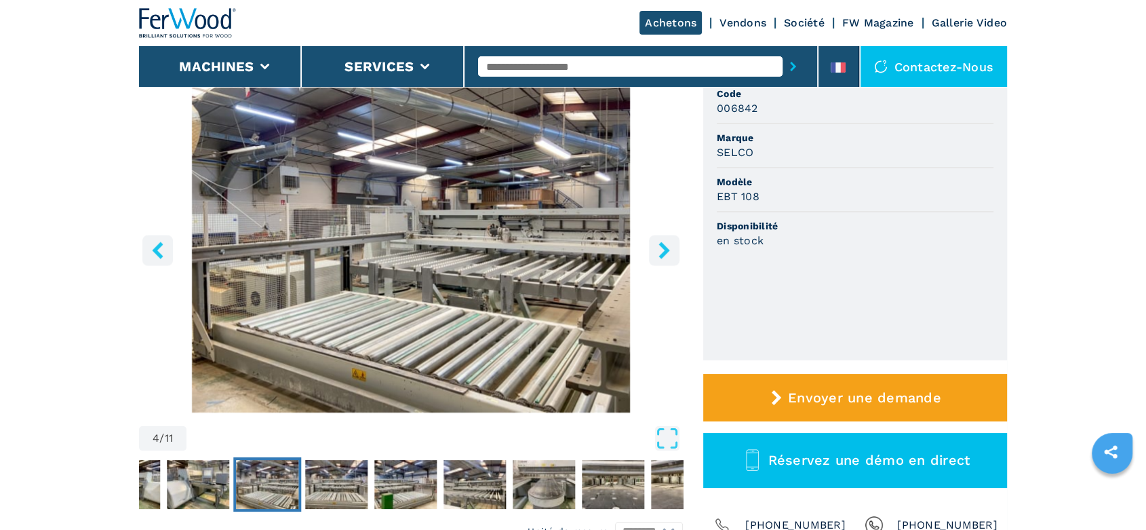
click at [662, 237] on button "right-button" at bounding box center [664, 250] width 31 height 31
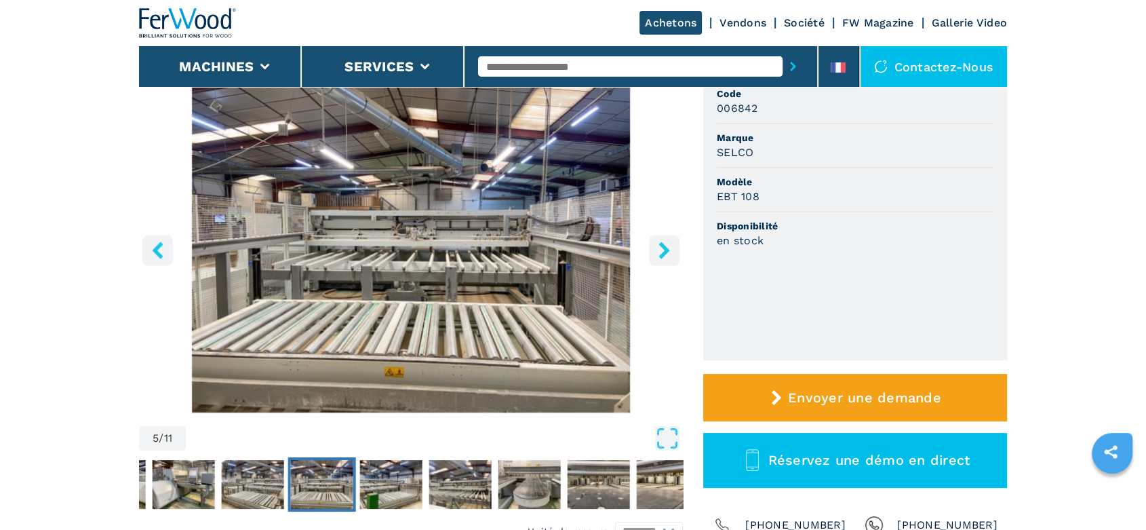
click at [662, 237] on button "right-button" at bounding box center [664, 250] width 31 height 31
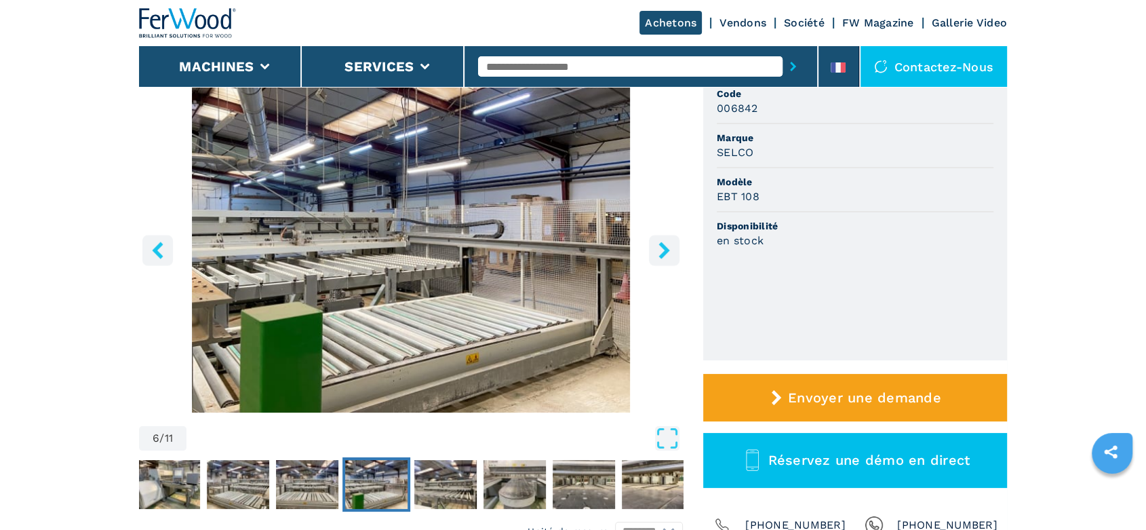
click at [662, 237] on button "right-button" at bounding box center [664, 250] width 31 height 31
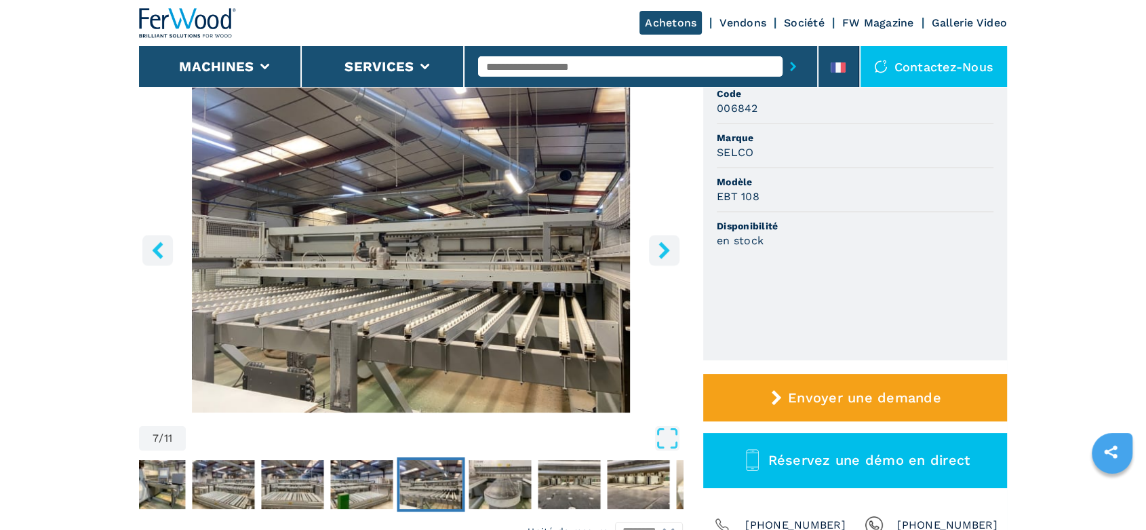
click at [662, 237] on button "right-button" at bounding box center [664, 250] width 31 height 31
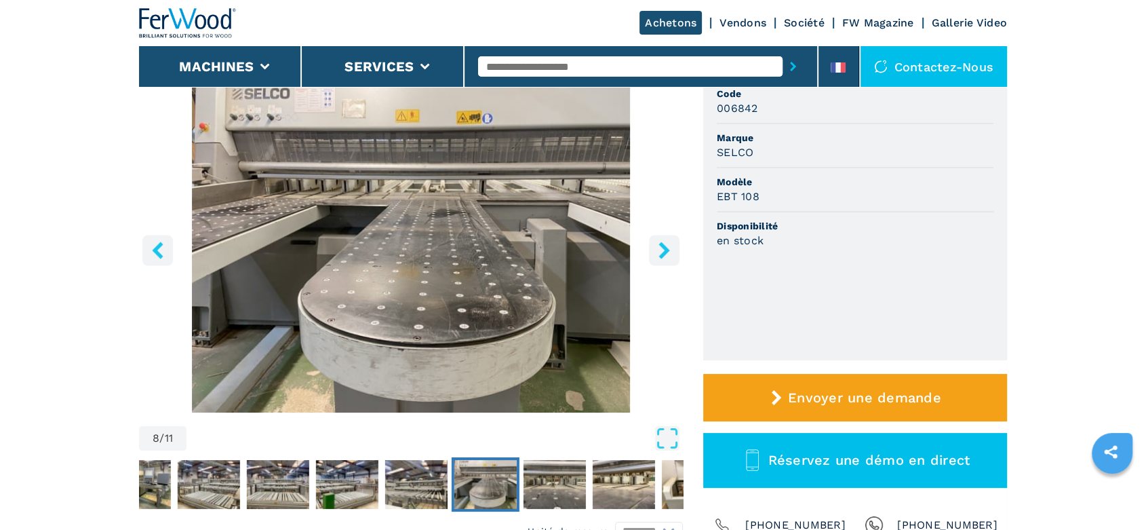
click at [662, 237] on button "right-button" at bounding box center [664, 250] width 31 height 31
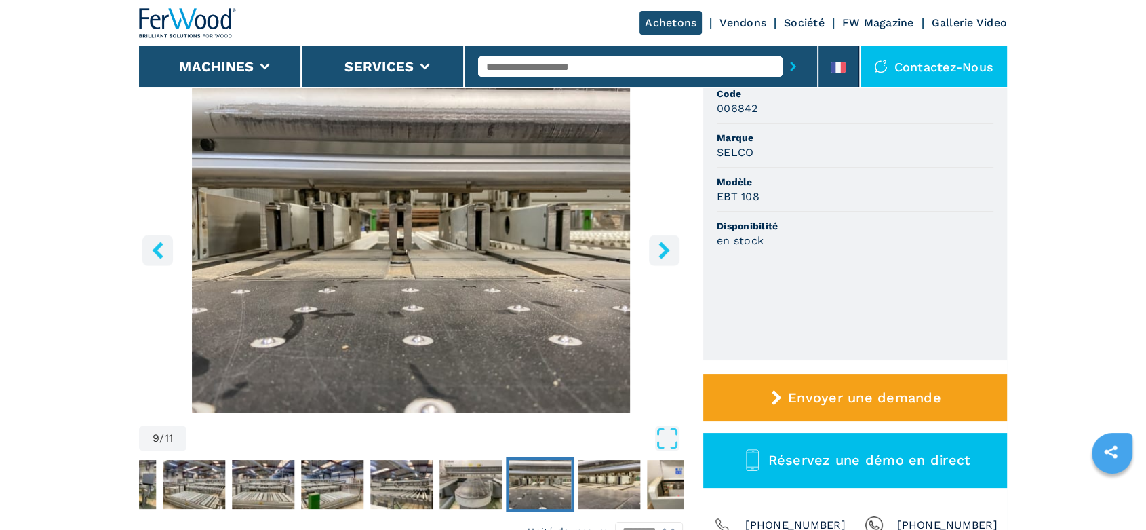
click at [662, 237] on button "right-button" at bounding box center [664, 250] width 31 height 31
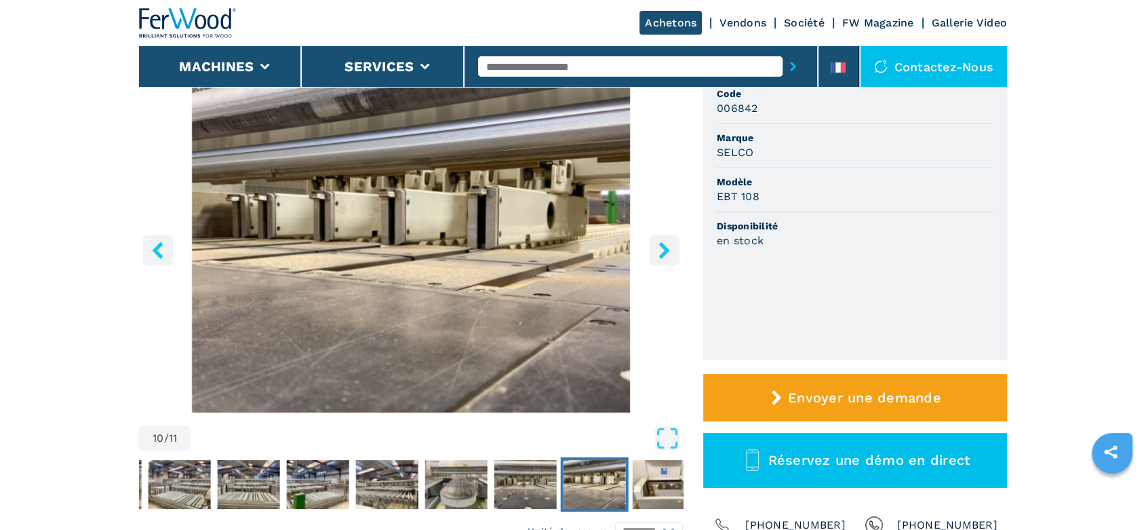
click at [662, 237] on button "right-button" at bounding box center [664, 250] width 31 height 31
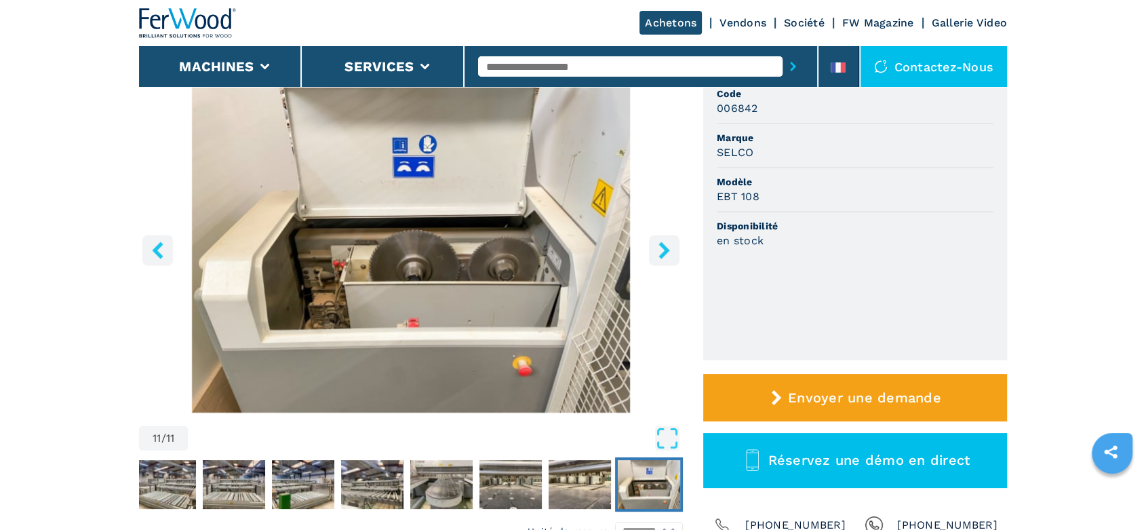
click at [662, 237] on button "right-button" at bounding box center [664, 250] width 31 height 31
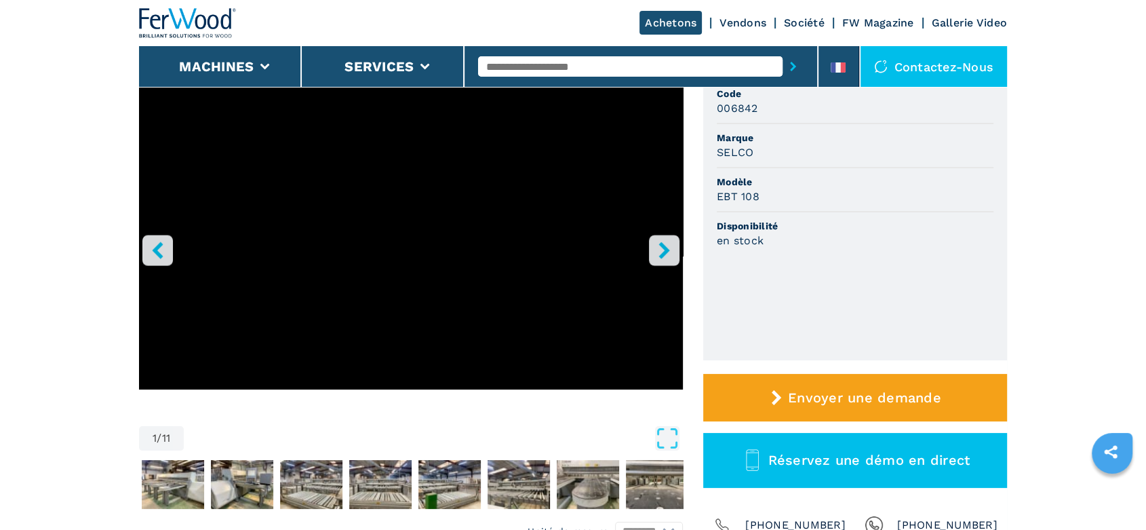
click at [662, 237] on button "right-button" at bounding box center [664, 250] width 31 height 31
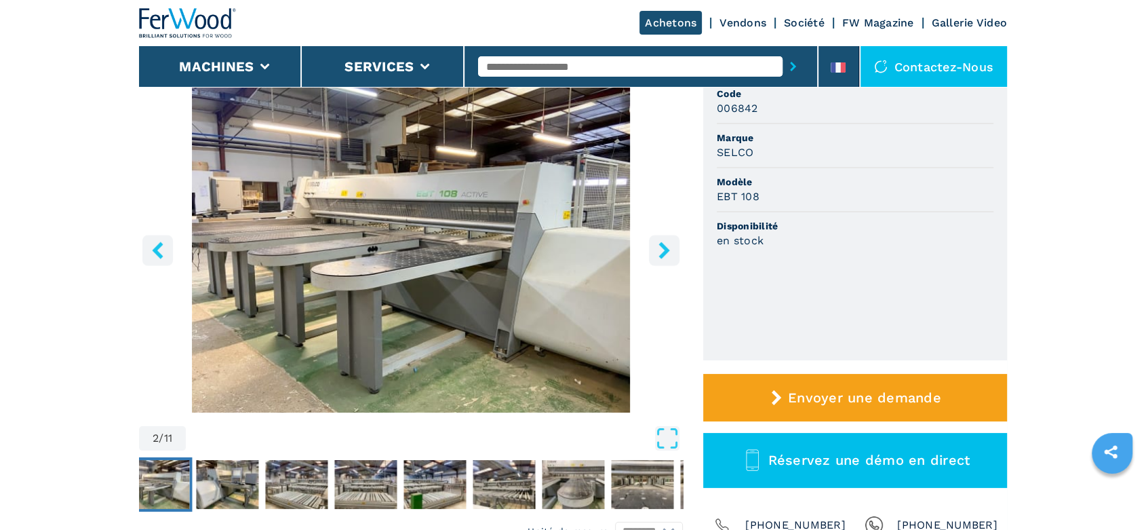
click at [662, 237] on button "right-button" at bounding box center [664, 250] width 31 height 31
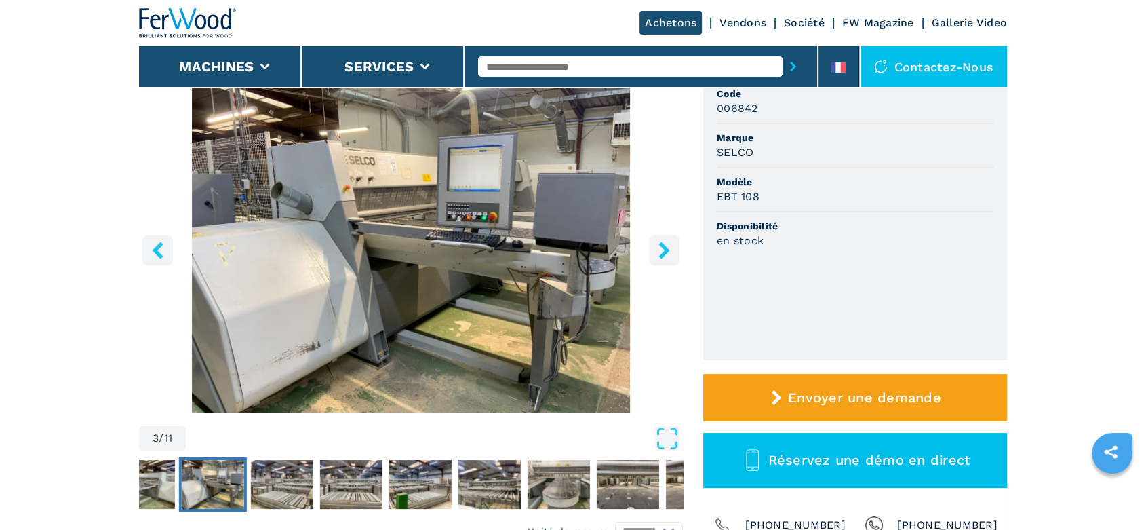
click at [662, 237] on button "right-button" at bounding box center [664, 250] width 31 height 31
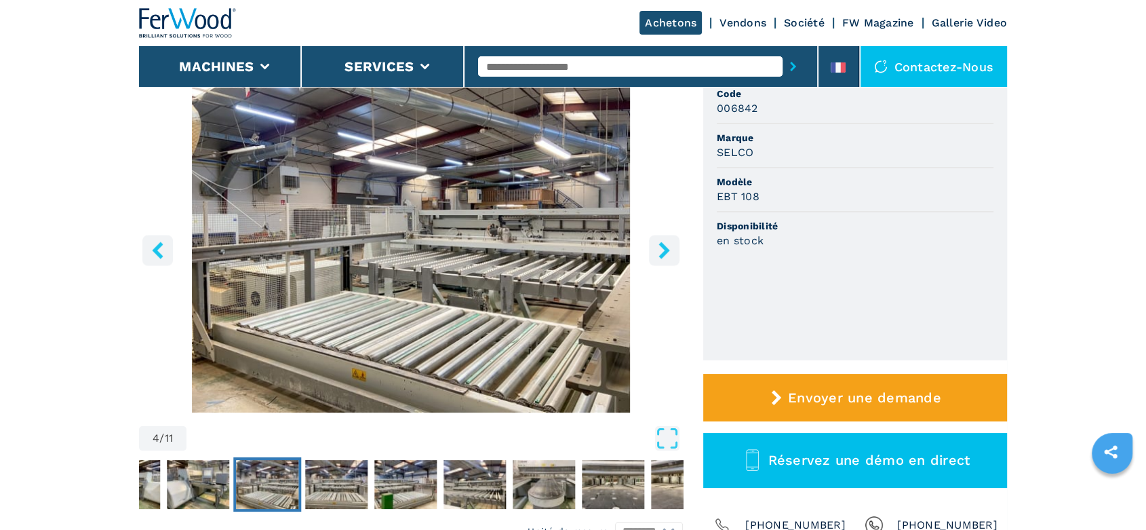
click at [662, 237] on button "right-button" at bounding box center [664, 250] width 31 height 31
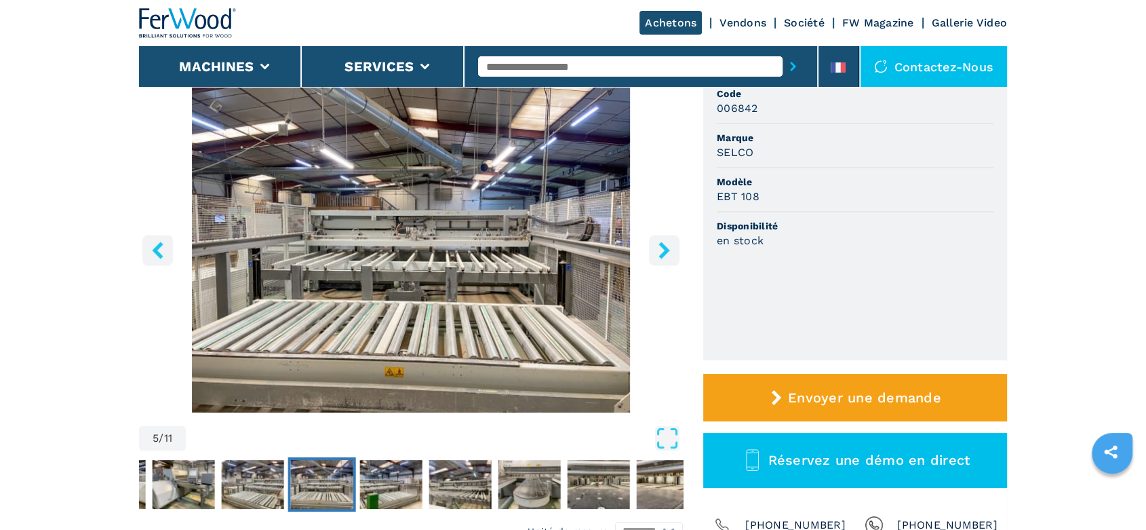
click at [662, 237] on button "right-button" at bounding box center [664, 250] width 31 height 31
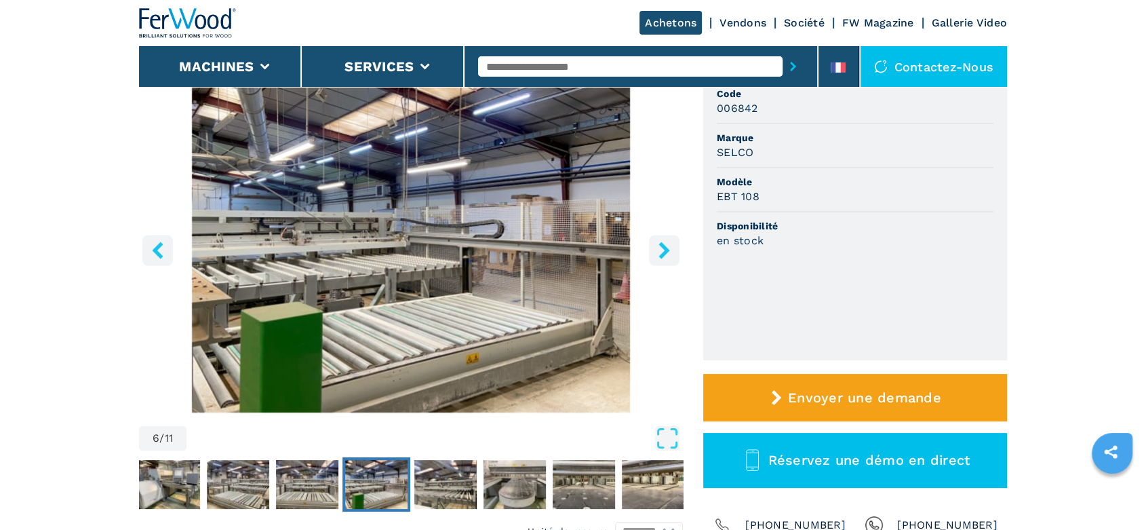
click at [662, 237] on button "right-button" at bounding box center [664, 250] width 31 height 31
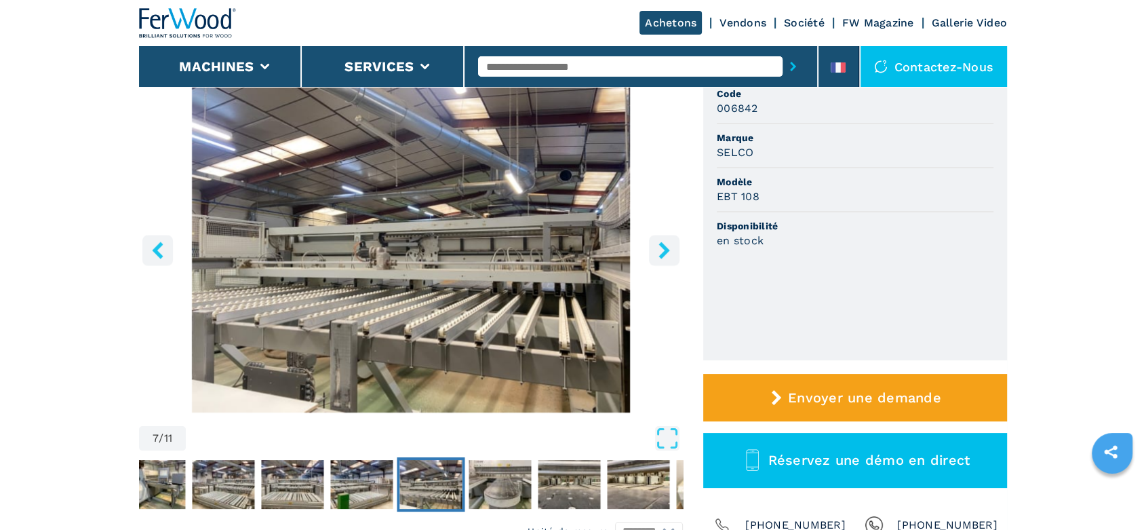
click at [662, 237] on button "right-button" at bounding box center [664, 250] width 31 height 31
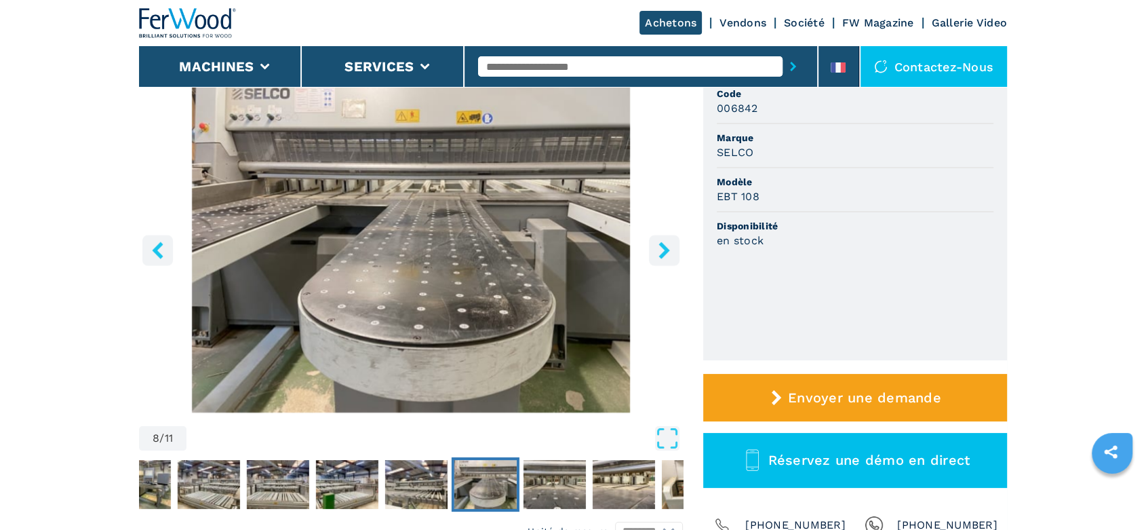
click at [662, 237] on button "right-button" at bounding box center [664, 250] width 31 height 31
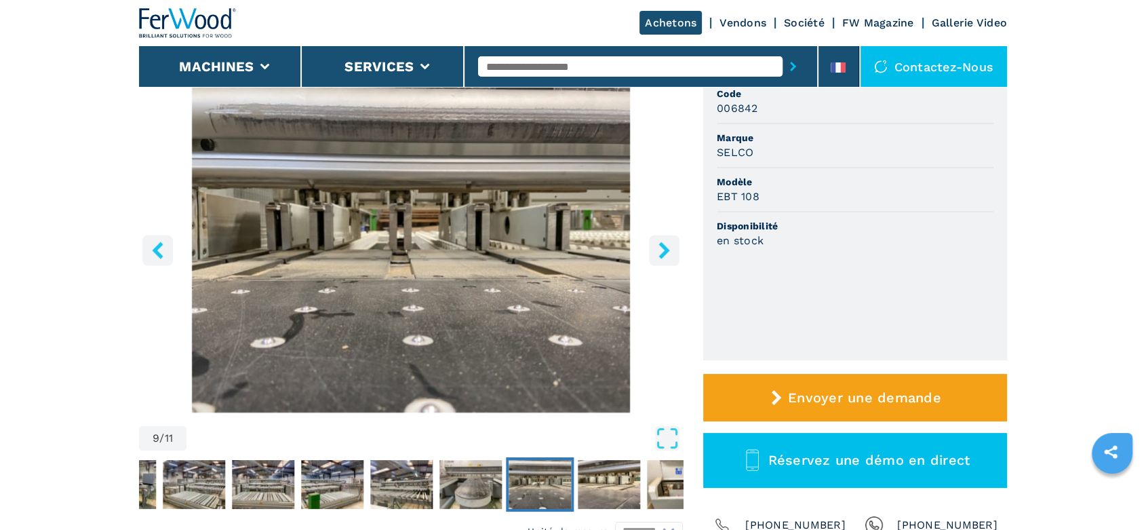
click at [662, 237] on button "right-button" at bounding box center [664, 250] width 31 height 31
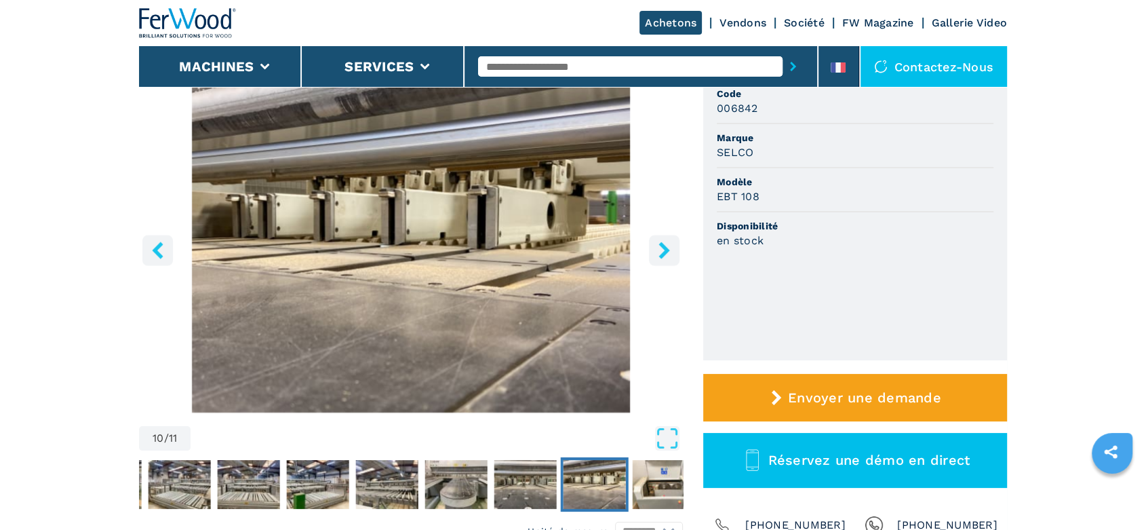
click at [662, 237] on button "right-button" at bounding box center [664, 250] width 31 height 31
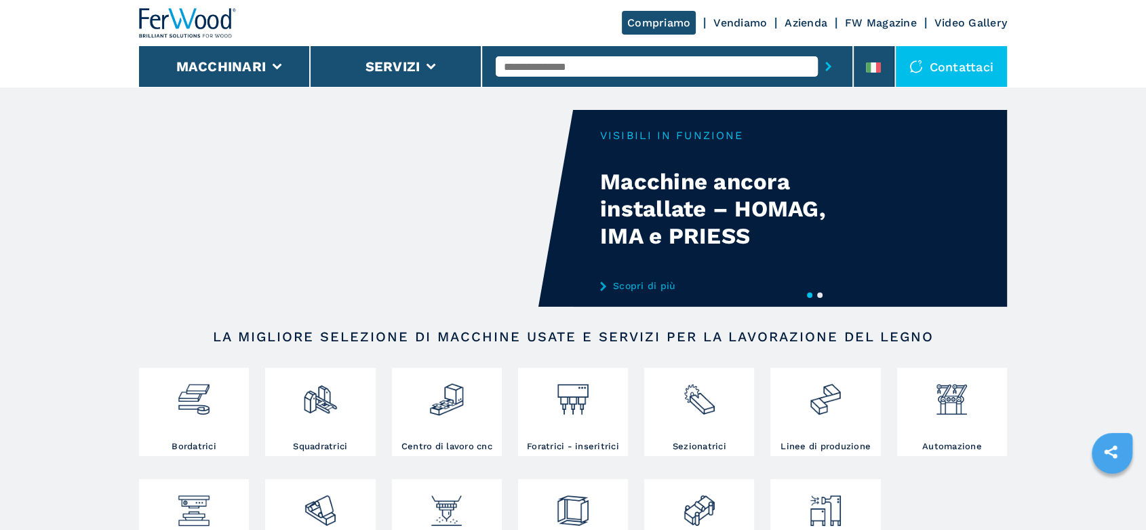
click at [637, 68] on input "text" at bounding box center [657, 66] width 322 height 20
type input "***"
click at [818, 51] on button "submit-button" at bounding box center [828, 66] width 21 height 31
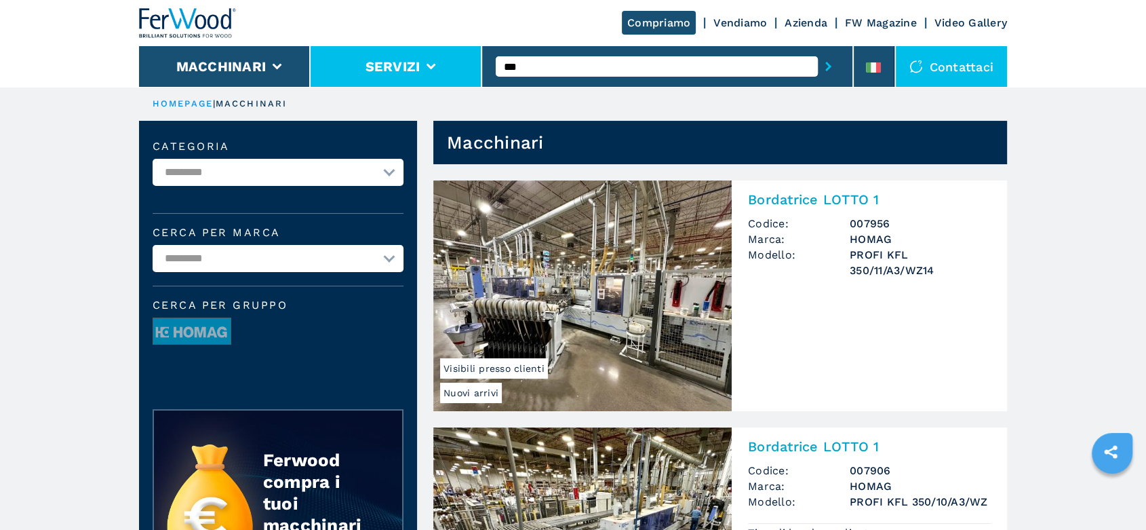
drag, startPoint x: 629, startPoint y: 63, endPoint x: 368, endPoint y: 85, distance: 262.7
click at [368, 85] on div "Compriamo Vendiamo Azienda FW Magazine Video Gallery Macchinari Servizi *** Con…" at bounding box center [573, 43] width 868 height 87
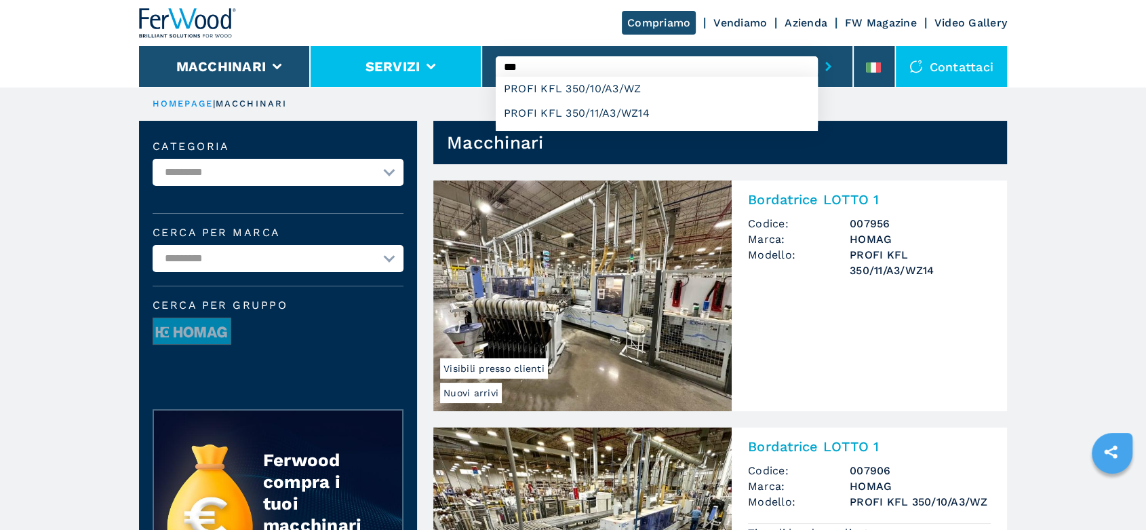
type input "***"
click at [818, 51] on button "submit-button" at bounding box center [828, 66] width 21 height 31
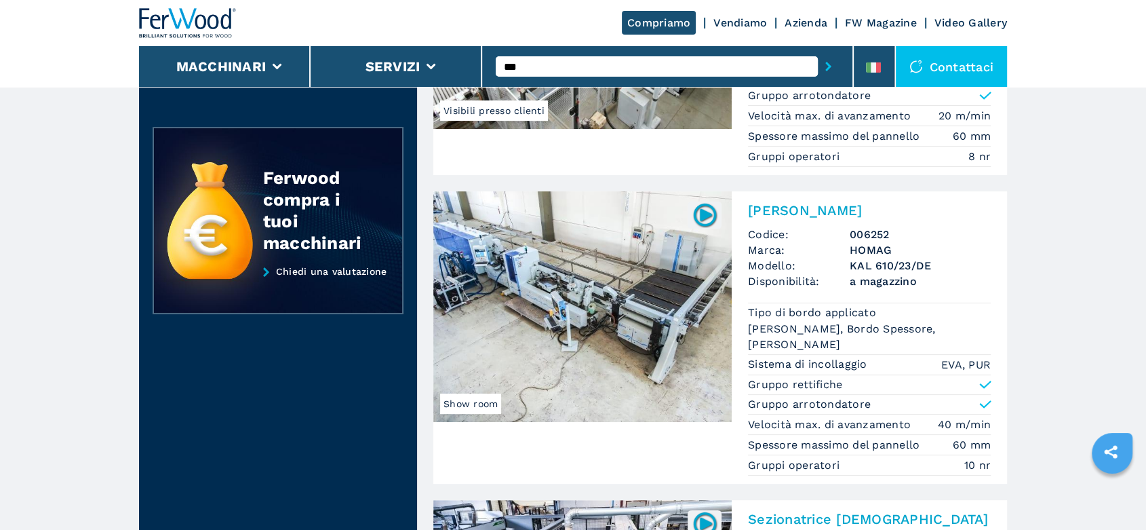
scroll to position [278, 0]
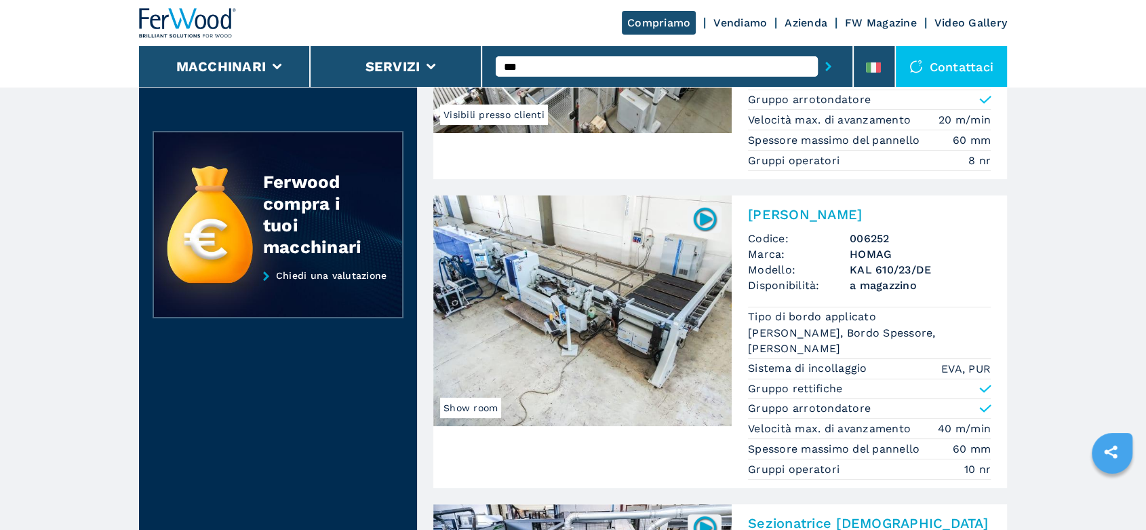
click at [842, 209] on h2 "[PERSON_NAME]" at bounding box center [869, 214] width 243 height 16
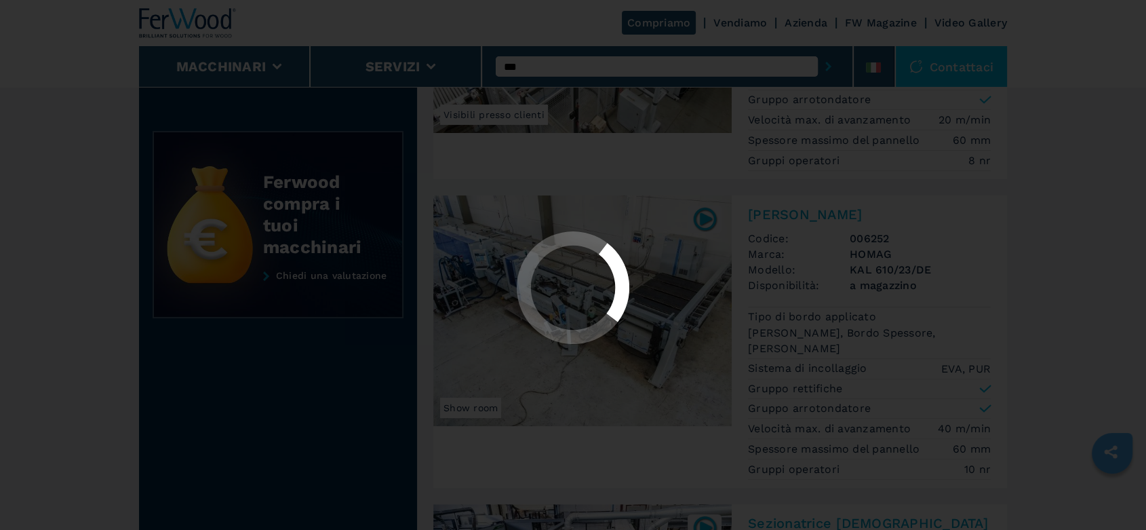
scroll to position [0, 0]
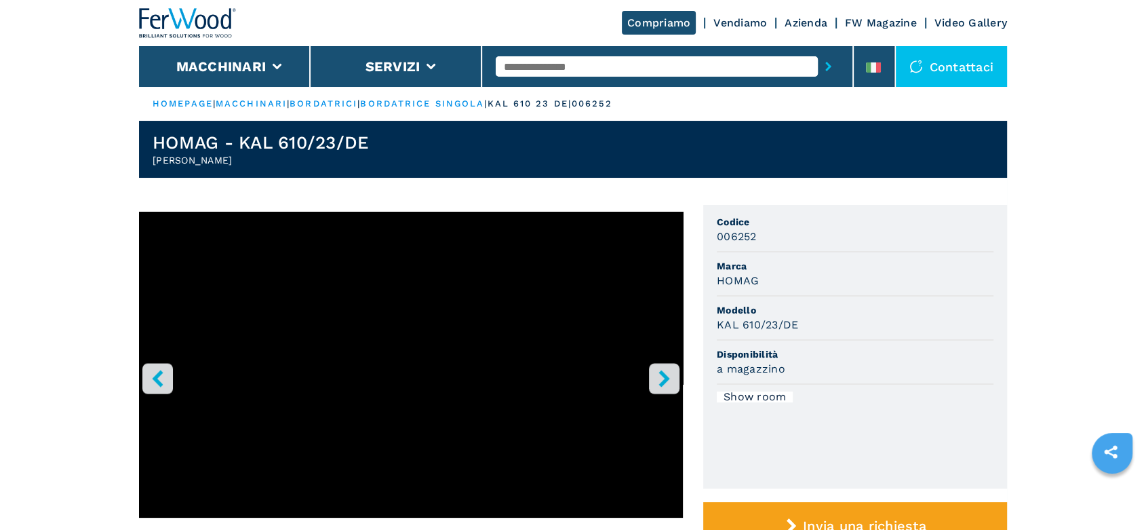
click at [656, 378] on icon "right-button" at bounding box center [664, 378] width 17 height 17
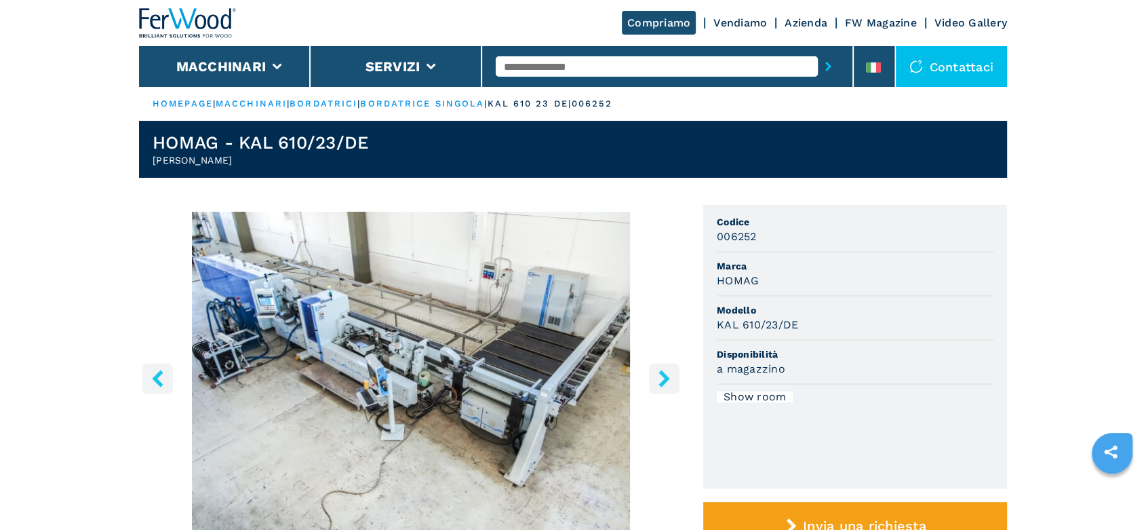
click at [656, 378] on icon "right-button" at bounding box center [664, 378] width 17 height 17
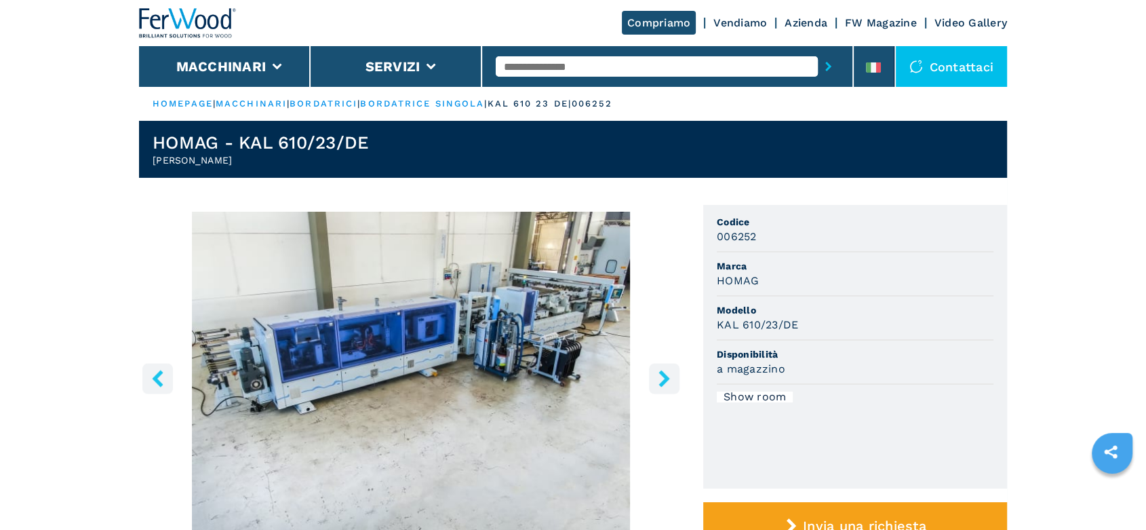
click at [656, 378] on icon "right-button" at bounding box center [664, 378] width 17 height 17
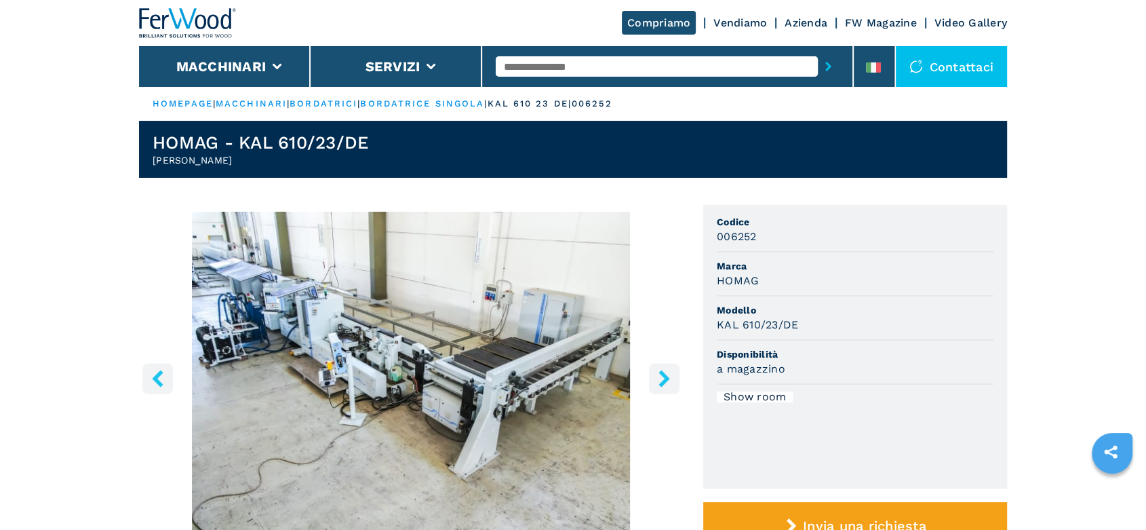
click at [656, 378] on icon "right-button" at bounding box center [664, 378] width 17 height 17
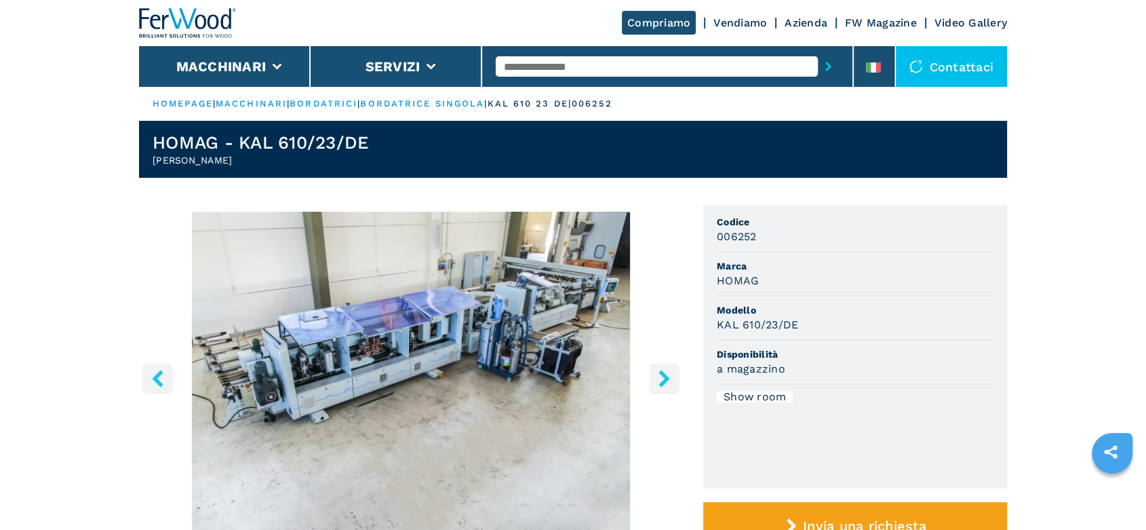
click at [656, 378] on icon "right-button" at bounding box center [664, 378] width 17 height 17
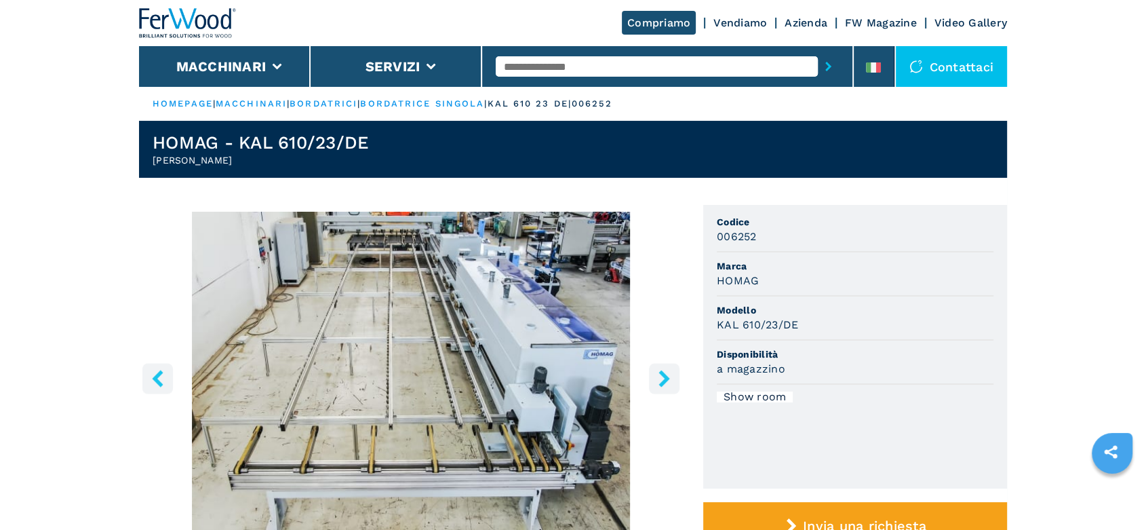
click at [656, 378] on icon "right-button" at bounding box center [664, 378] width 17 height 17
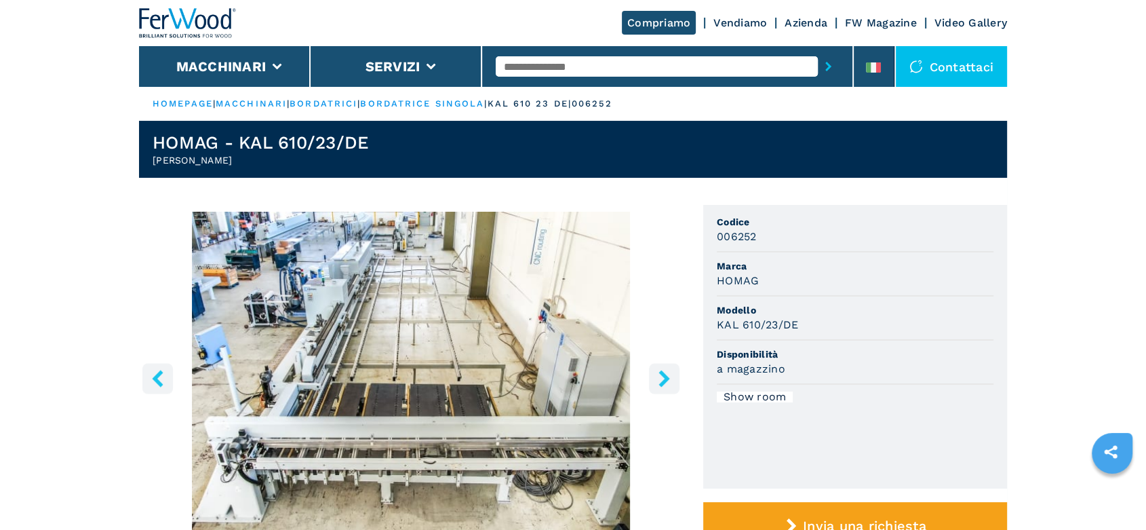
click at [656, 378] on icon "right-button" at bounding box center [664, 378] width 17 height 17
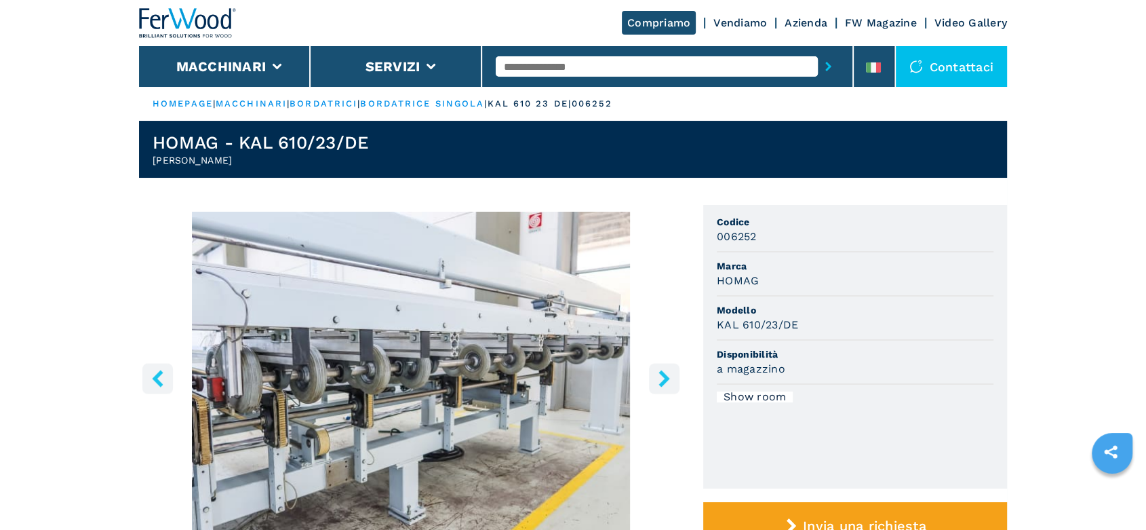
click at [656, 378] on icon "right-button" at bounding box center [664, 378] width 17 height 17
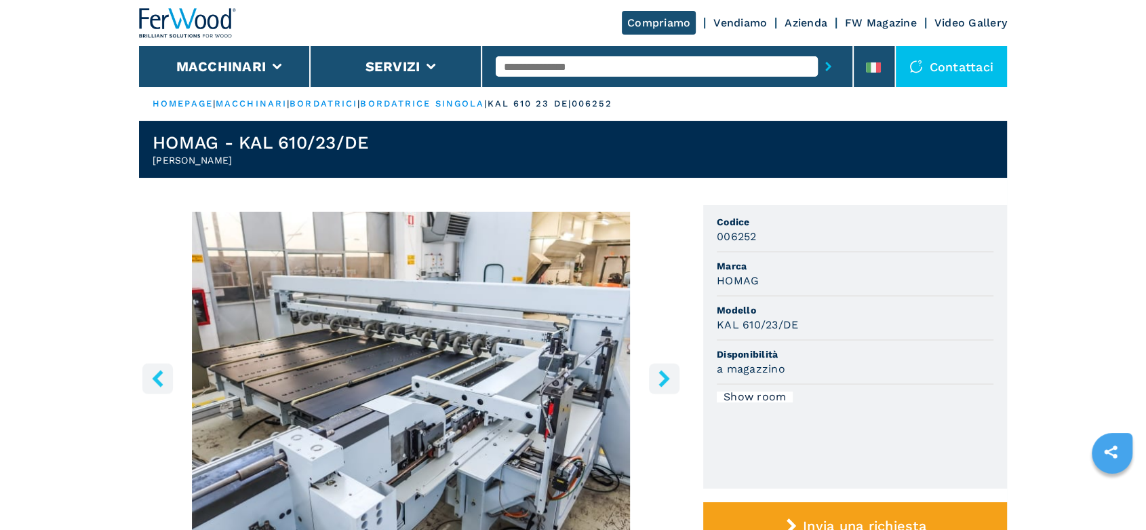
click at [656, 378] on icon "right-button" at bounding box center [664, 378] width 17 height 17
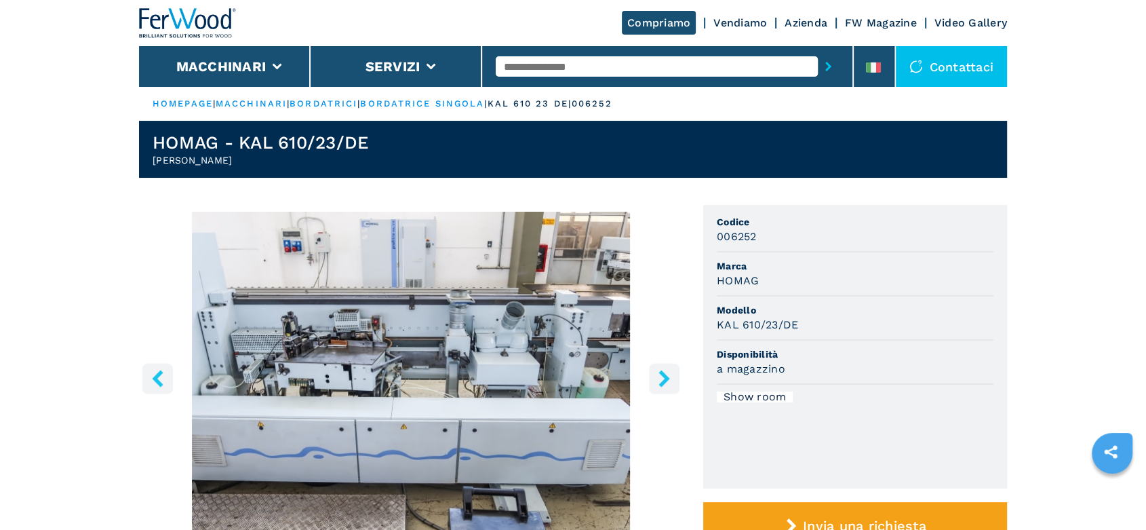
click at [656, 378] on icon "right-button" at bounding box center [664, 378] width 17 height 17
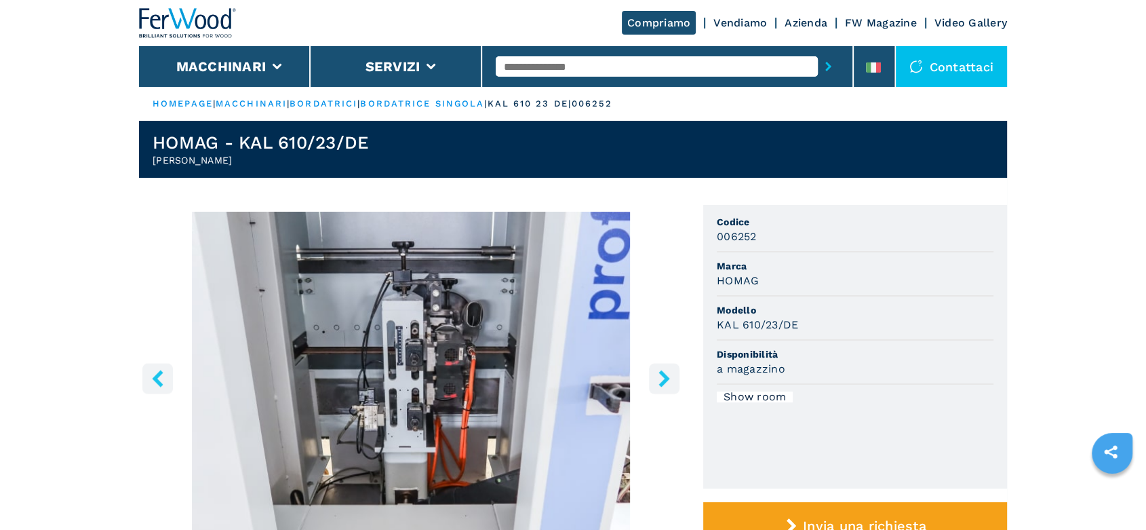
click at [656, 378] on icon "right-button" at bounding box center [664, 378] width 17 height 17
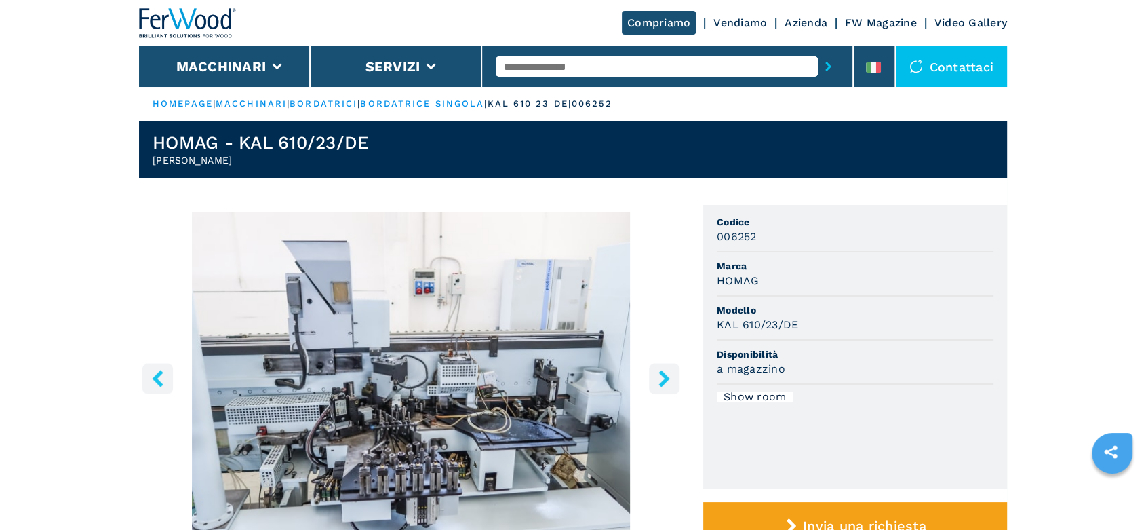
click at [656, 378] on icon "right-button" at bounding box center [664, 378] width 17 height 17
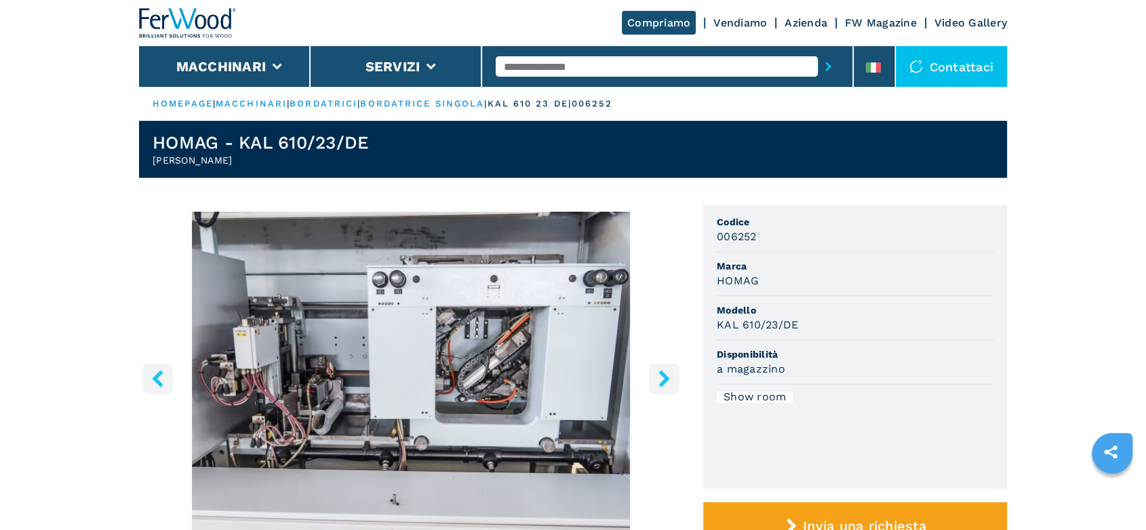
click at [656, 378] on icon "right-button" at bounding box center [664, 378] width 17 height 17
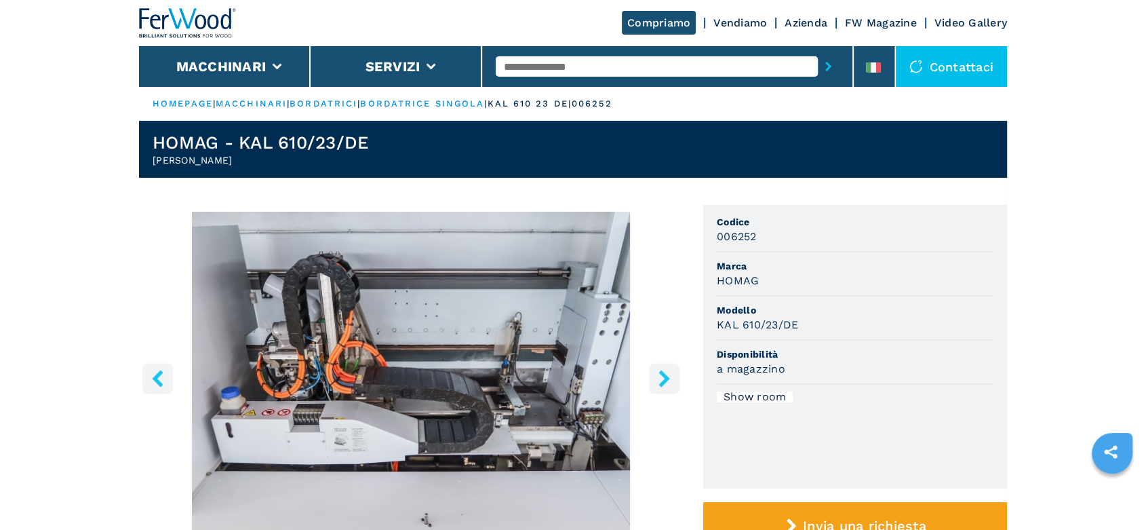
click at [656, 378] on icon "right-button" at bounding box center [664, 378] width 17 height 17
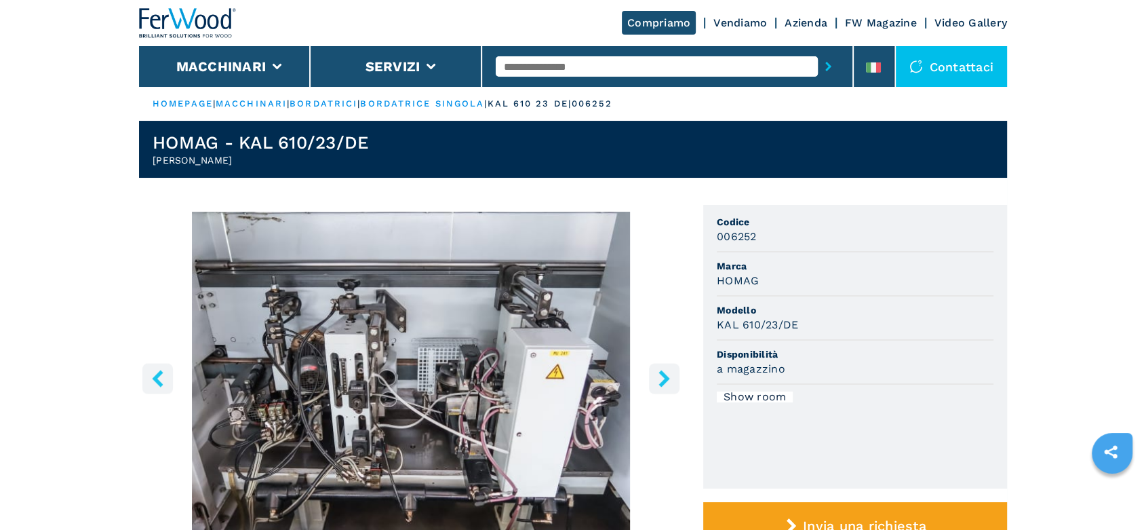
click at [656, 378] on icon "right-button" at bounding box center [664, 378] width 17 height 17
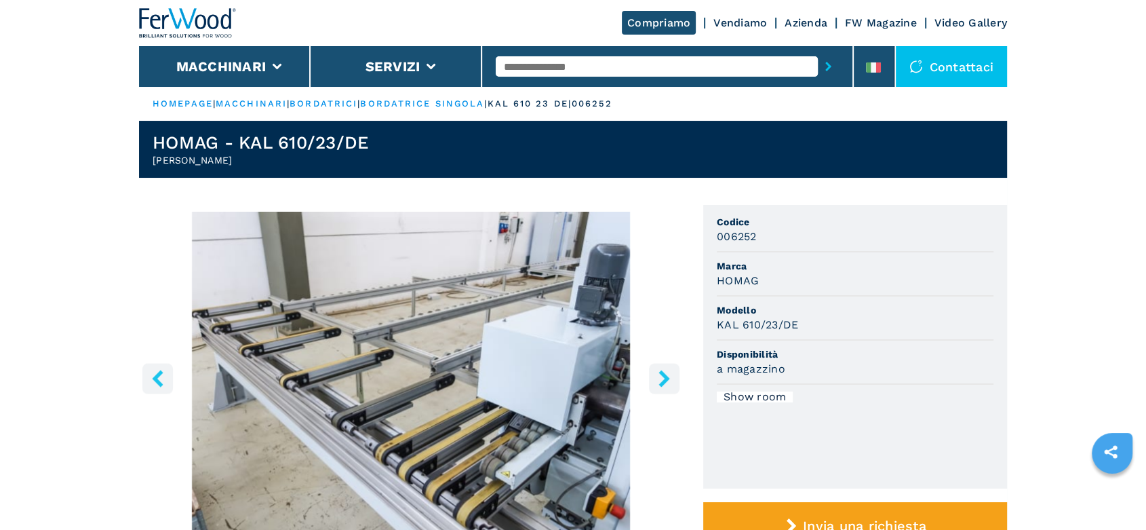
click at [656, 378] on icon "right-button" at bounding box center [664, 378] width 17 height 17
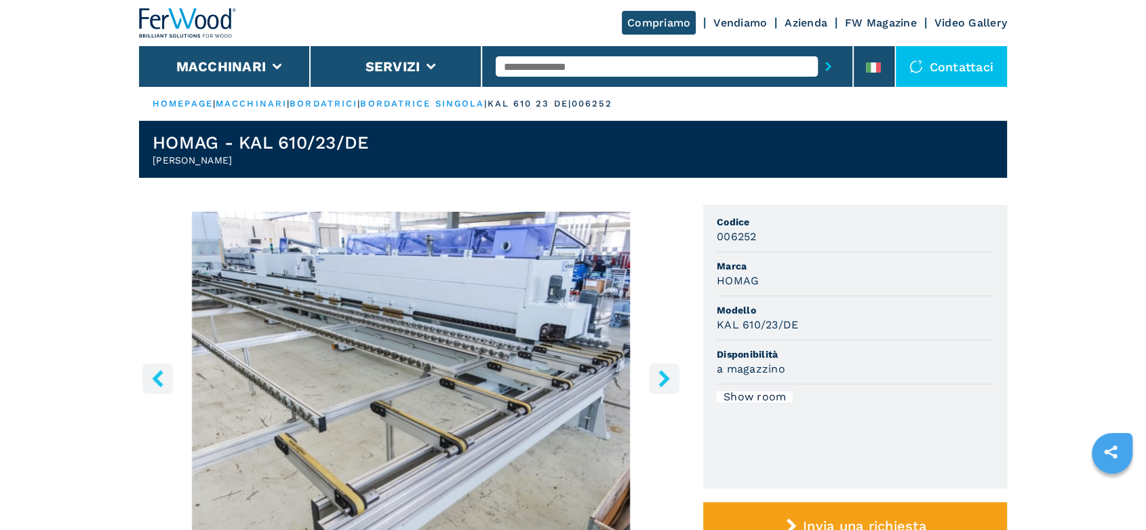
click at [656, 378] on icon "right-button" at bounding box center [664, 378] width 17 height 17
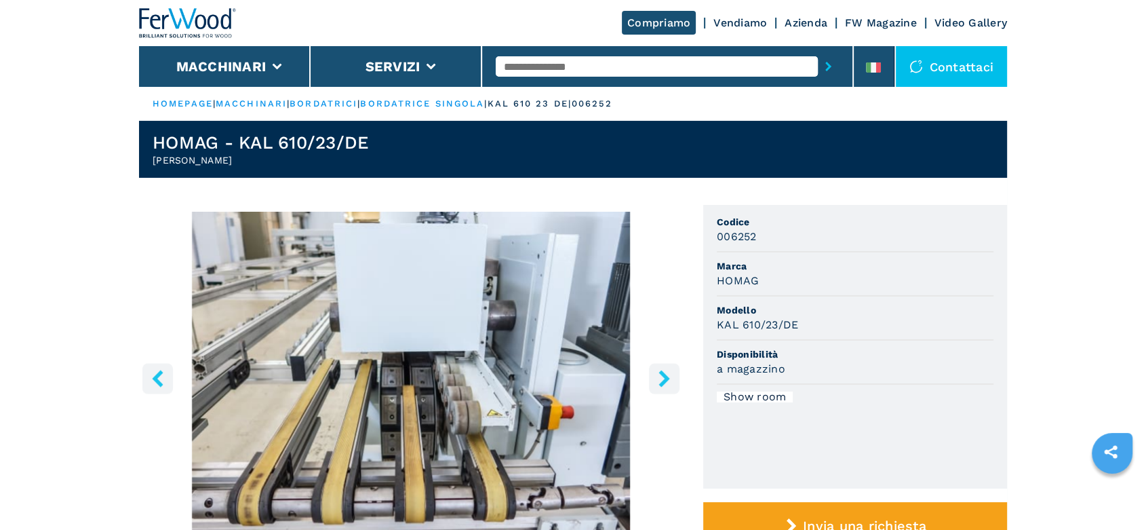
click at [656, 378] on icon "right-button" at bounding box center [664, 378] width 17 height 17
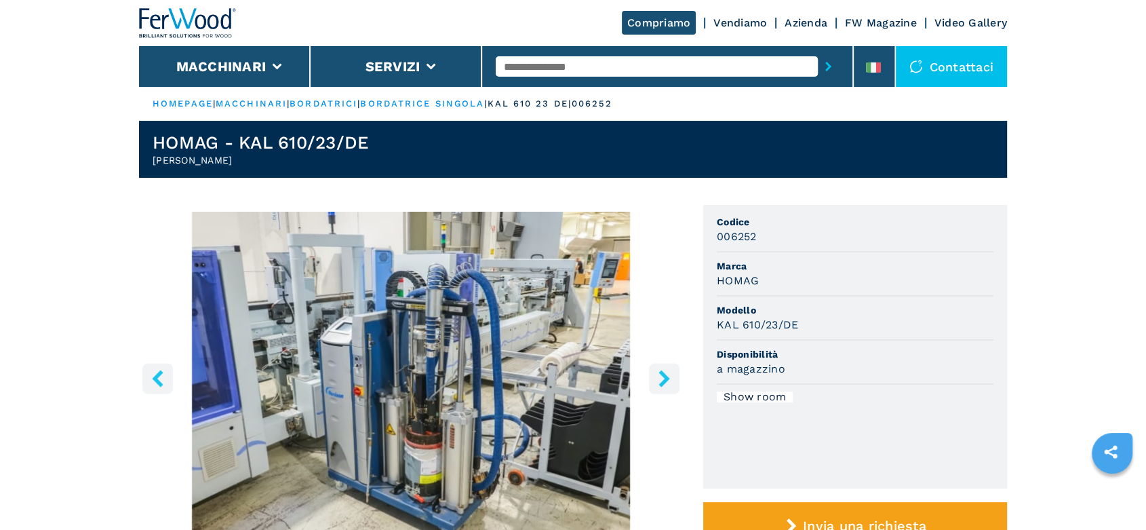
click at [656, 378] on icon "right-button" at bounding box center [664, 378] width 17 height 17
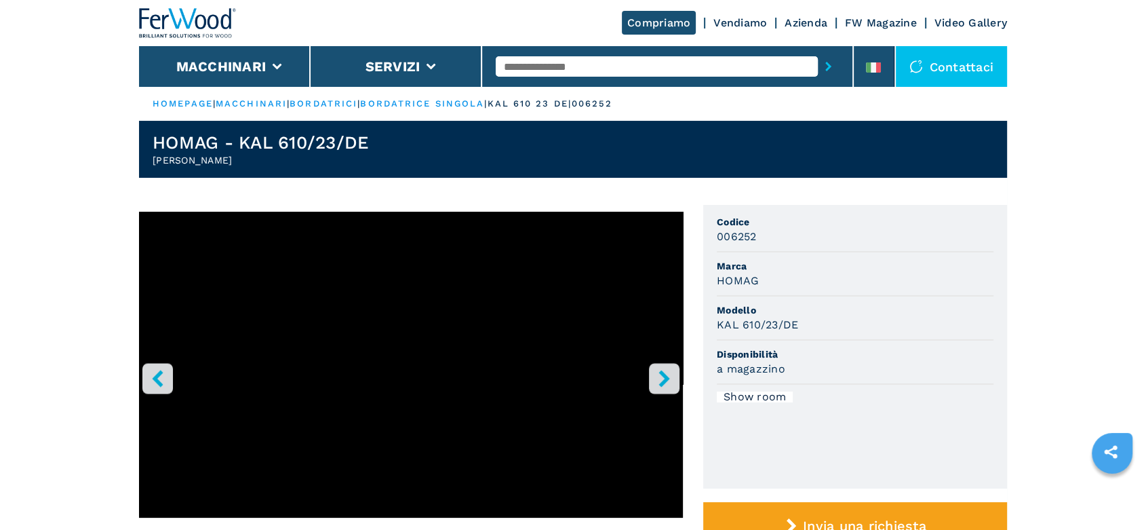
click at [656, 378] on icon "right-button" at bounding box center [664, 378] width 17 height 17
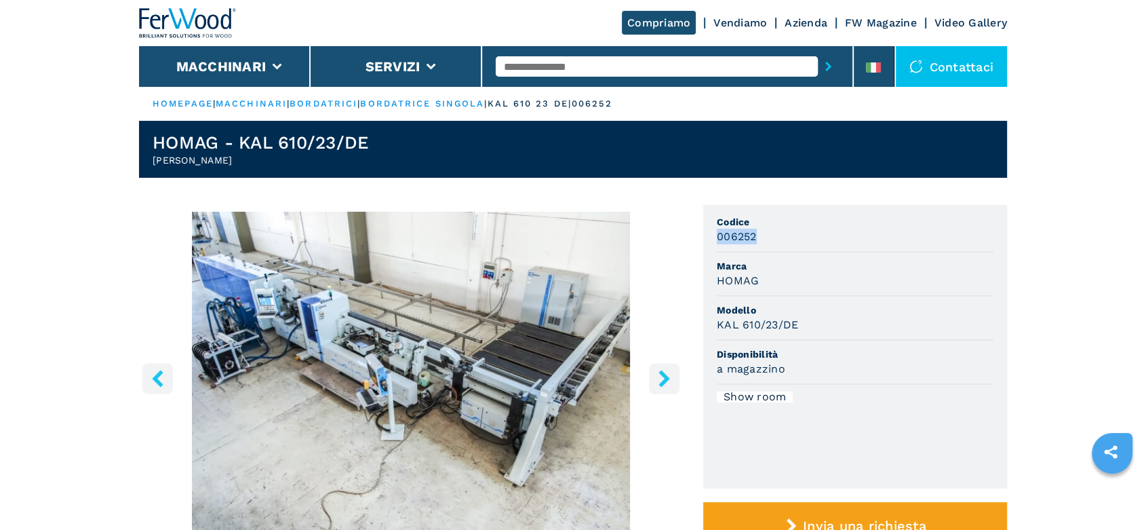
drag, startPoint x: 716, startPoint y: 235, endPoint x: 763, endPoint y: 243, distance: 47.5
click at [763, 243] on ul "Codice 006252 Marca HOMAG Modello KAL 610/23/DE Disponibilità a magazzino Show …" at bounding box center [855, 346] width 304 height 283
